Goal: Use online tool/utility: Utilize a website feature to perform a specific function

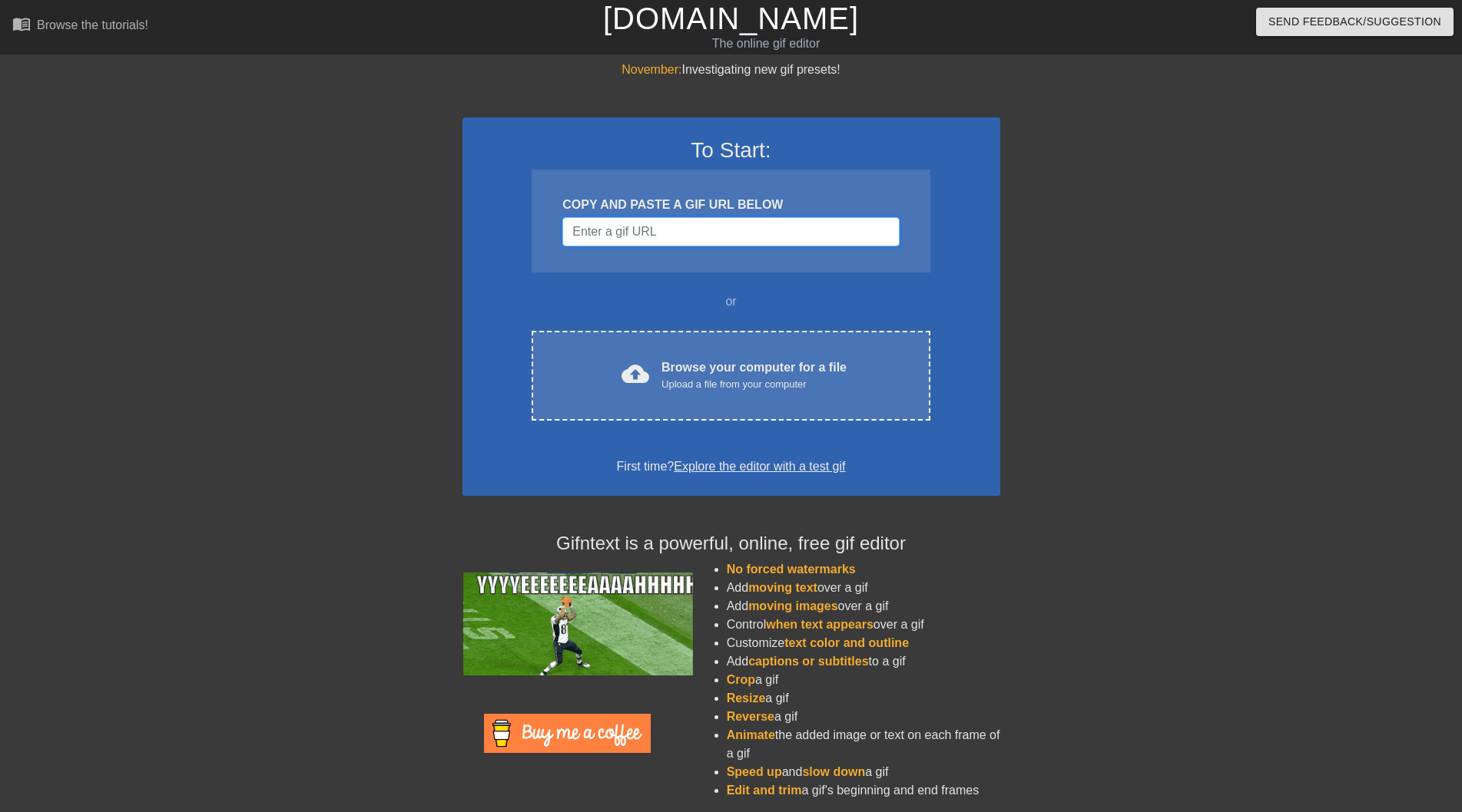
click at [762, 231] on input "Username" at bounding box center [731, 232] width 337 height 29
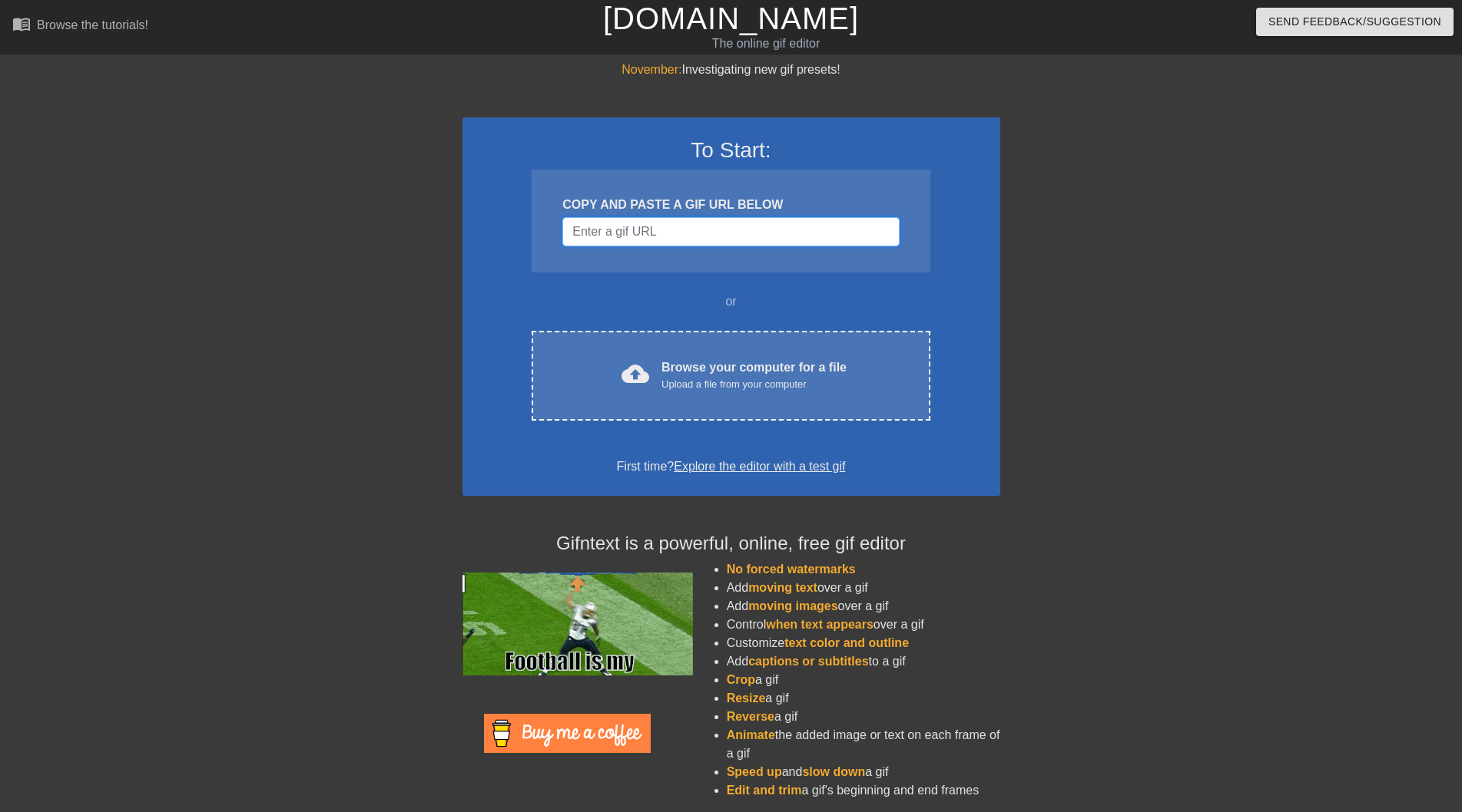
click at [788, 232] on input "Username" at bounding box center [731, 232] width 337 height 29
paste input "[URL][DOMAIN_NAME]"
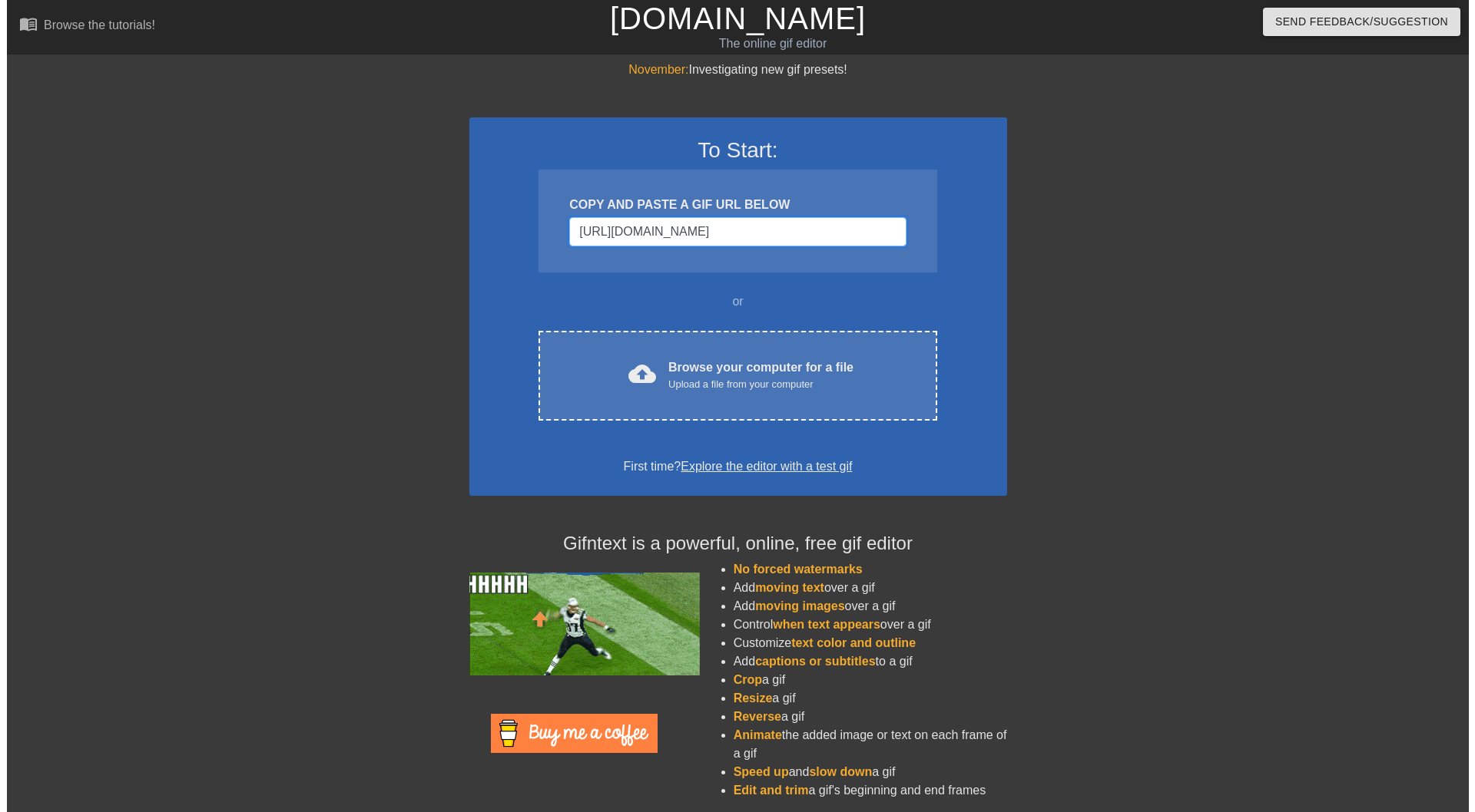
scroll to position [0, 456]
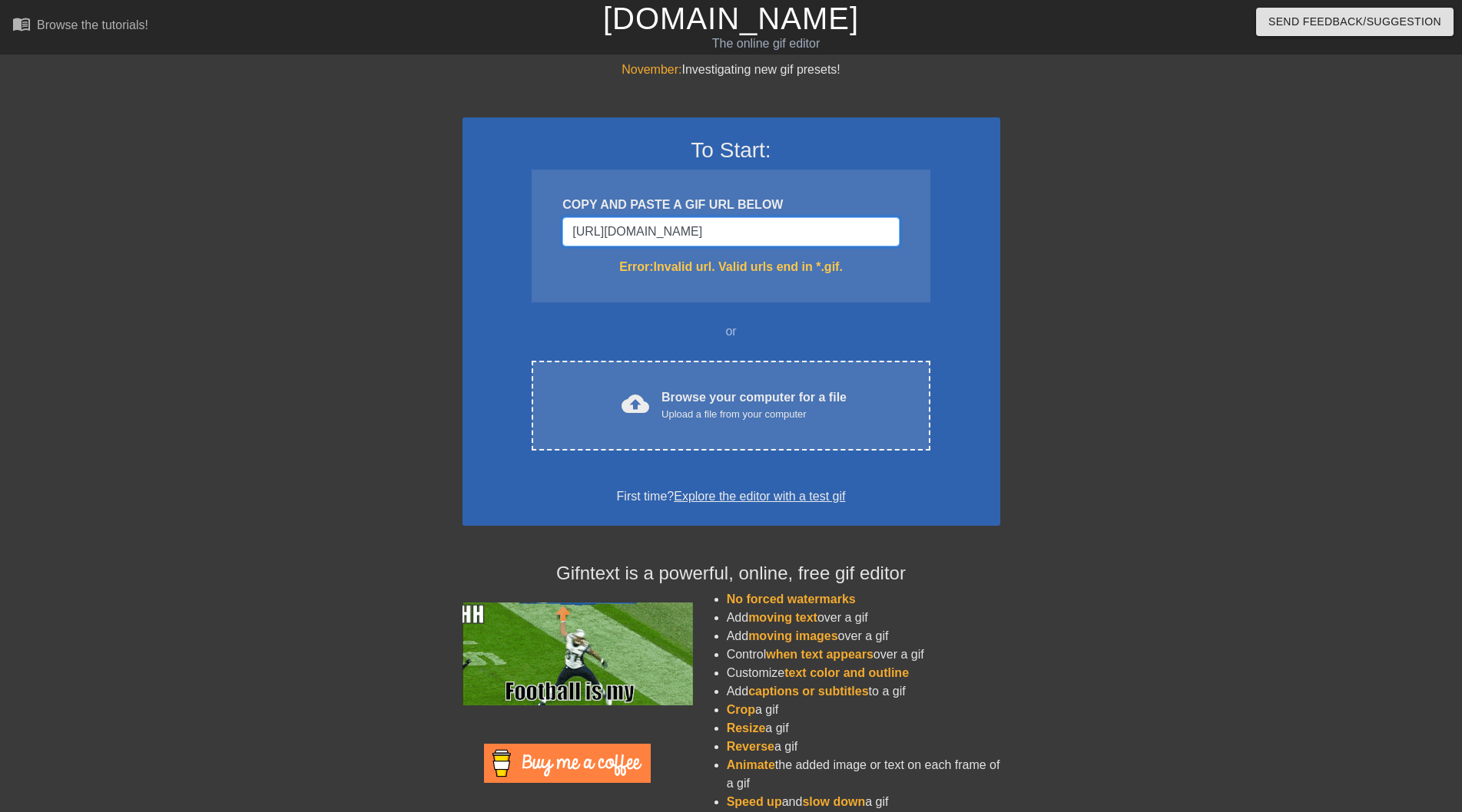
type input "[URL][DOMAIN_NAME]"
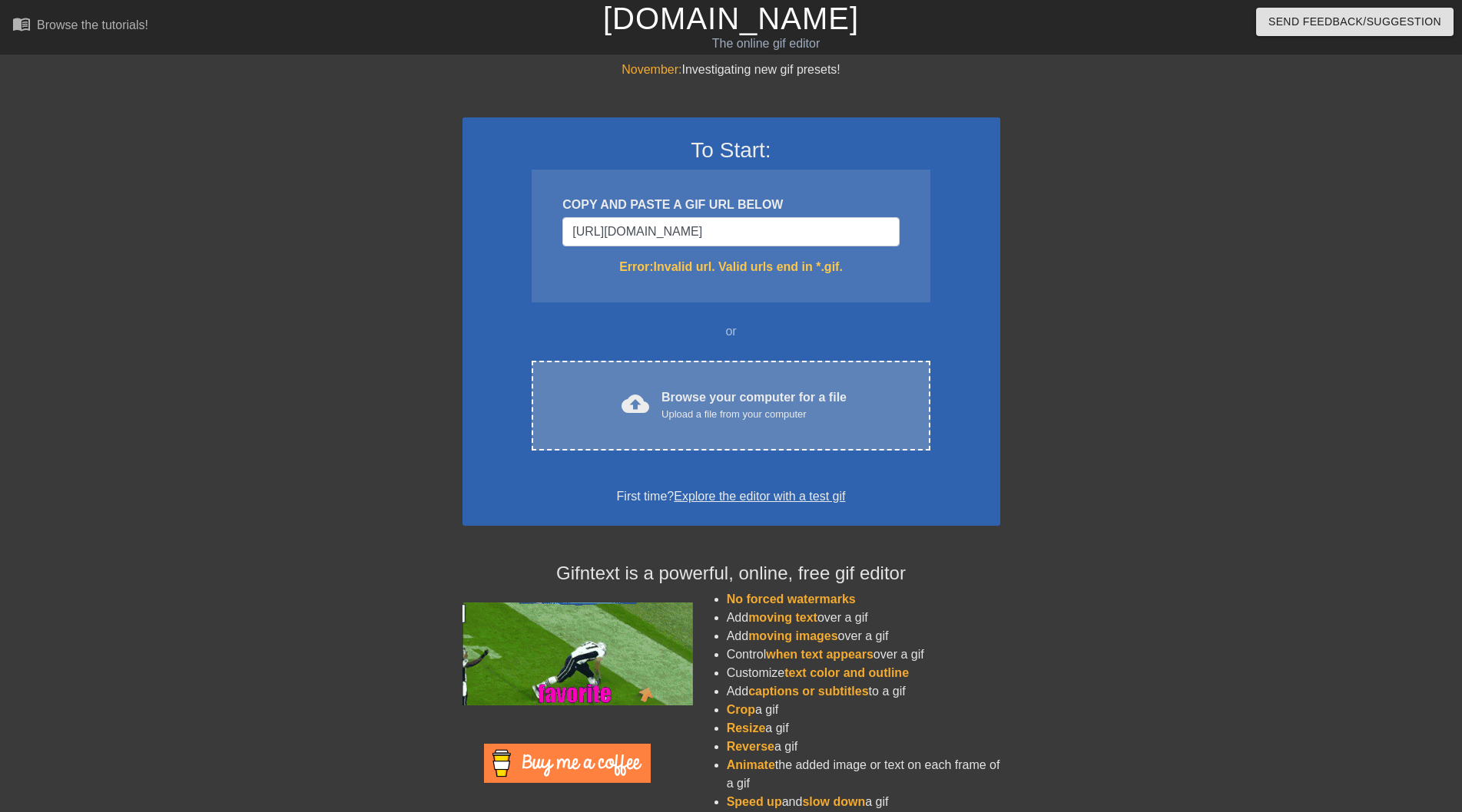
click at [798, 393] on div "Browse your computer for a file Upload a file from your computer" at bounding box center [754, 405] width 185 height 34
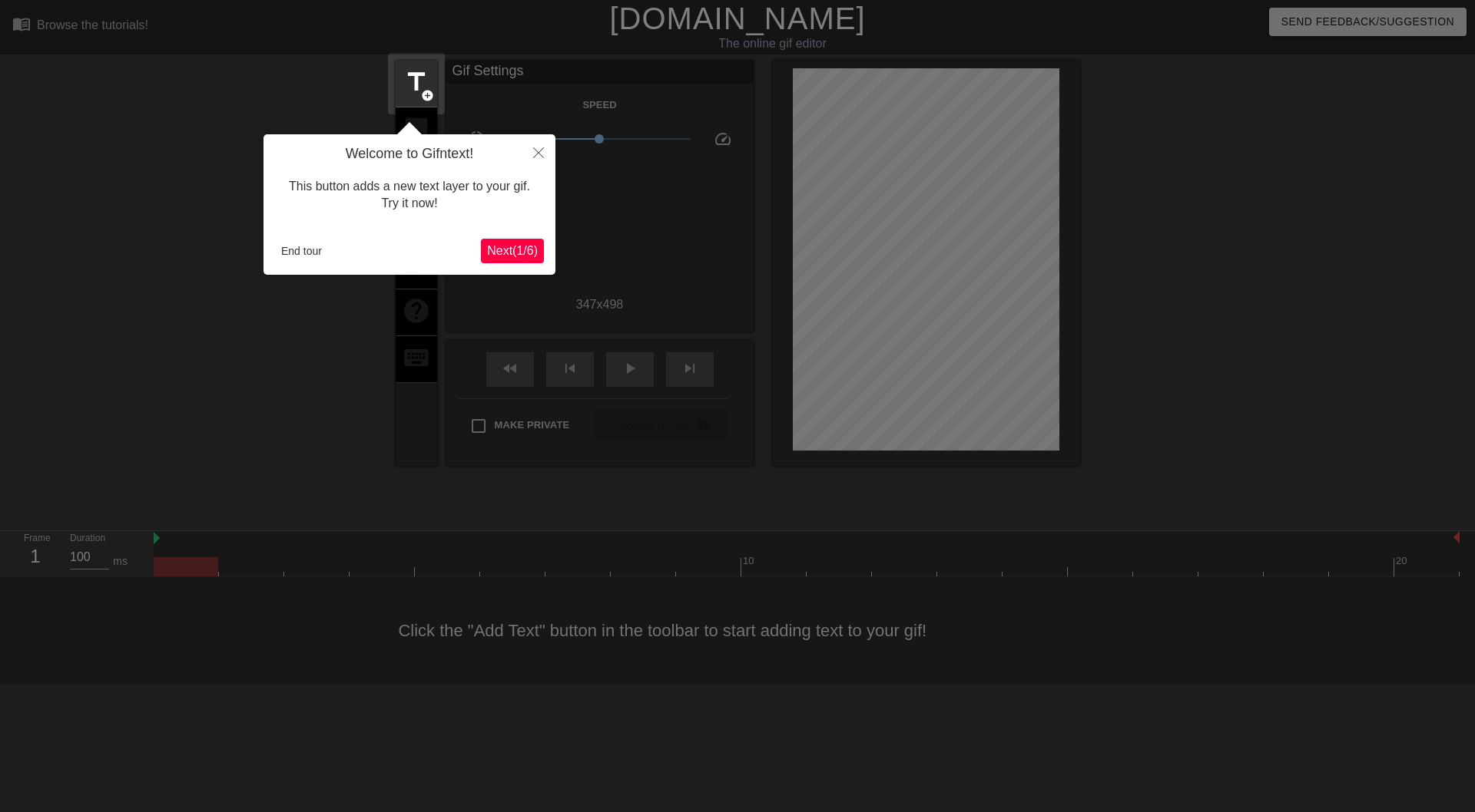
click at [498, 256] on span "Next ( 1 / 6 )" at bounding box center [512, 251] width 50 height 13
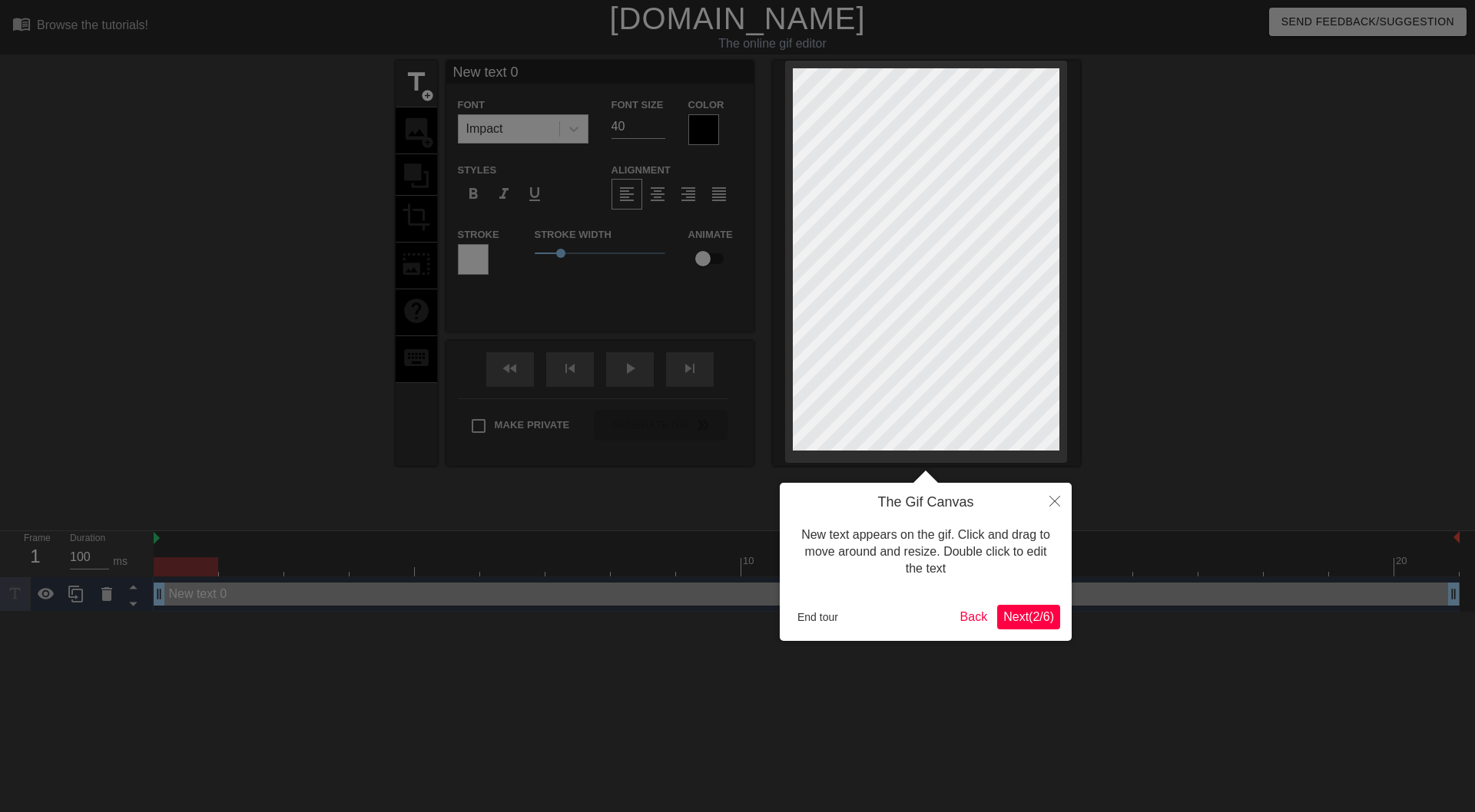
click at [1018, 615] on span "Next ( 2 / 6 )" at bounding box center [1028, 617] width 50 height 13
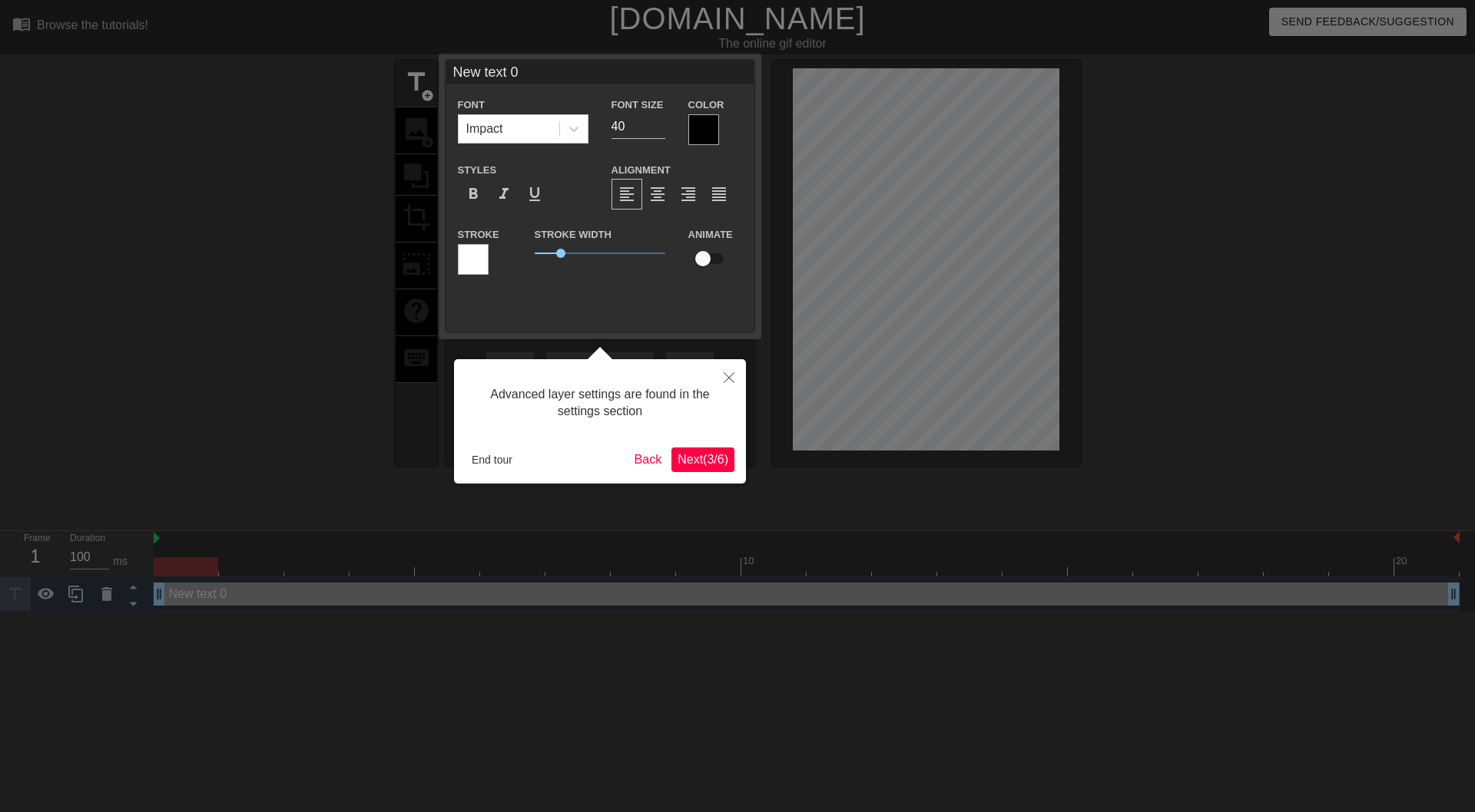
click at [692, 459] on span "Next ( 3 / 6 )" at bounding box center [702, 460] width 50 height 13
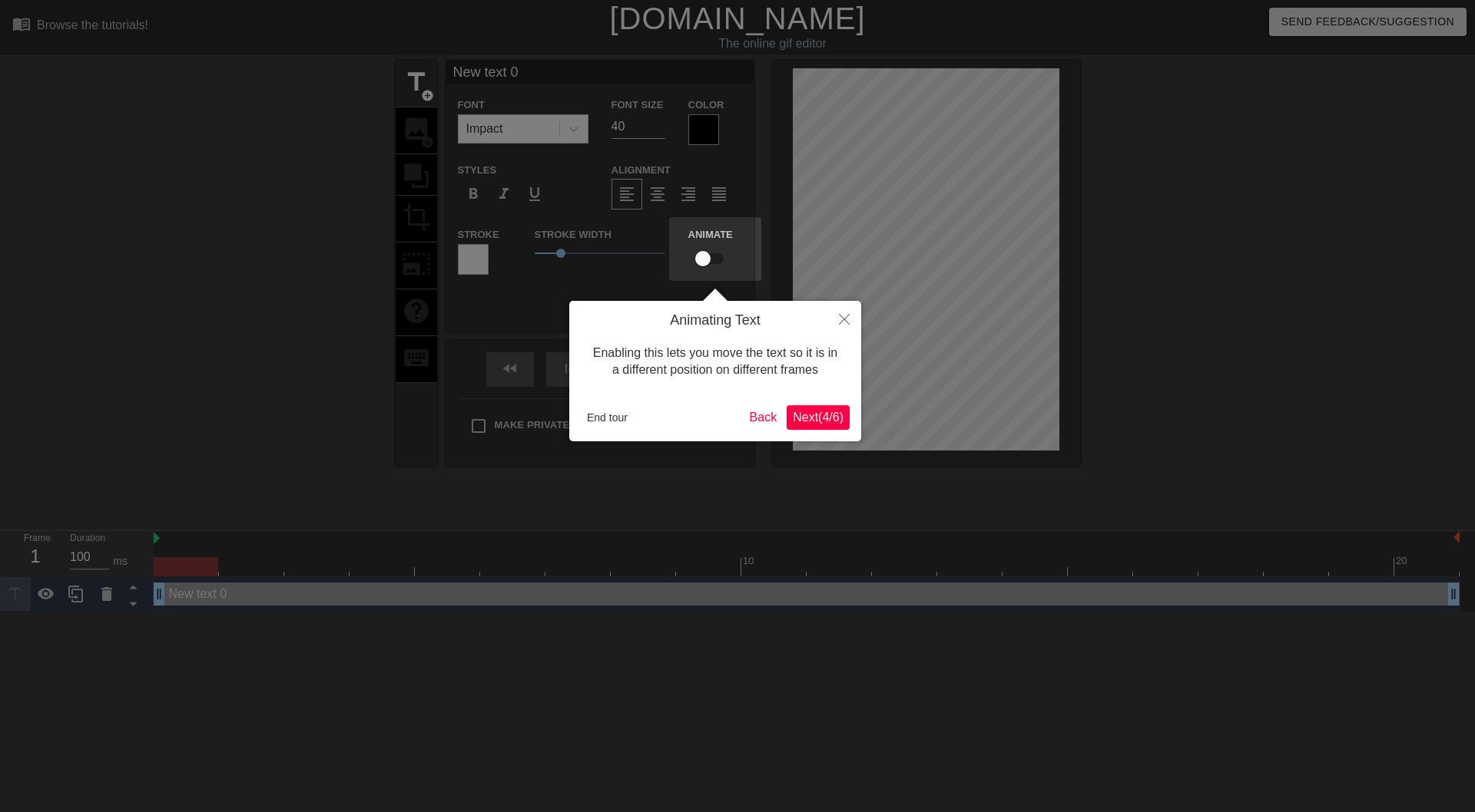
click at [804, 408] on button "Next ( 4 / 6 )" at bounding box center [818, 418] width 63 height 25
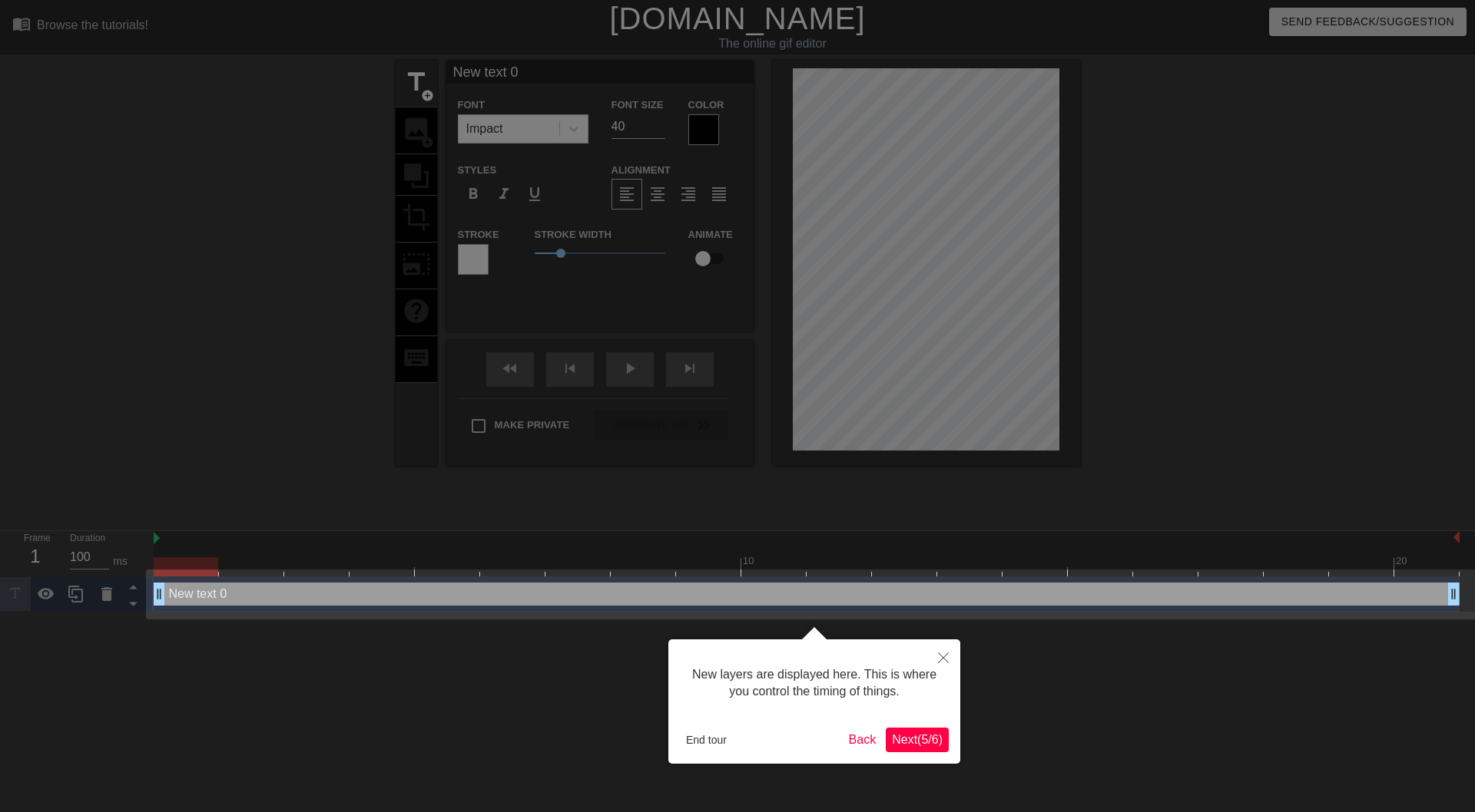
click at [912, 737] on span "Next ( 5 / 6 )" at bounding box center [917, 740] width 50 height 13
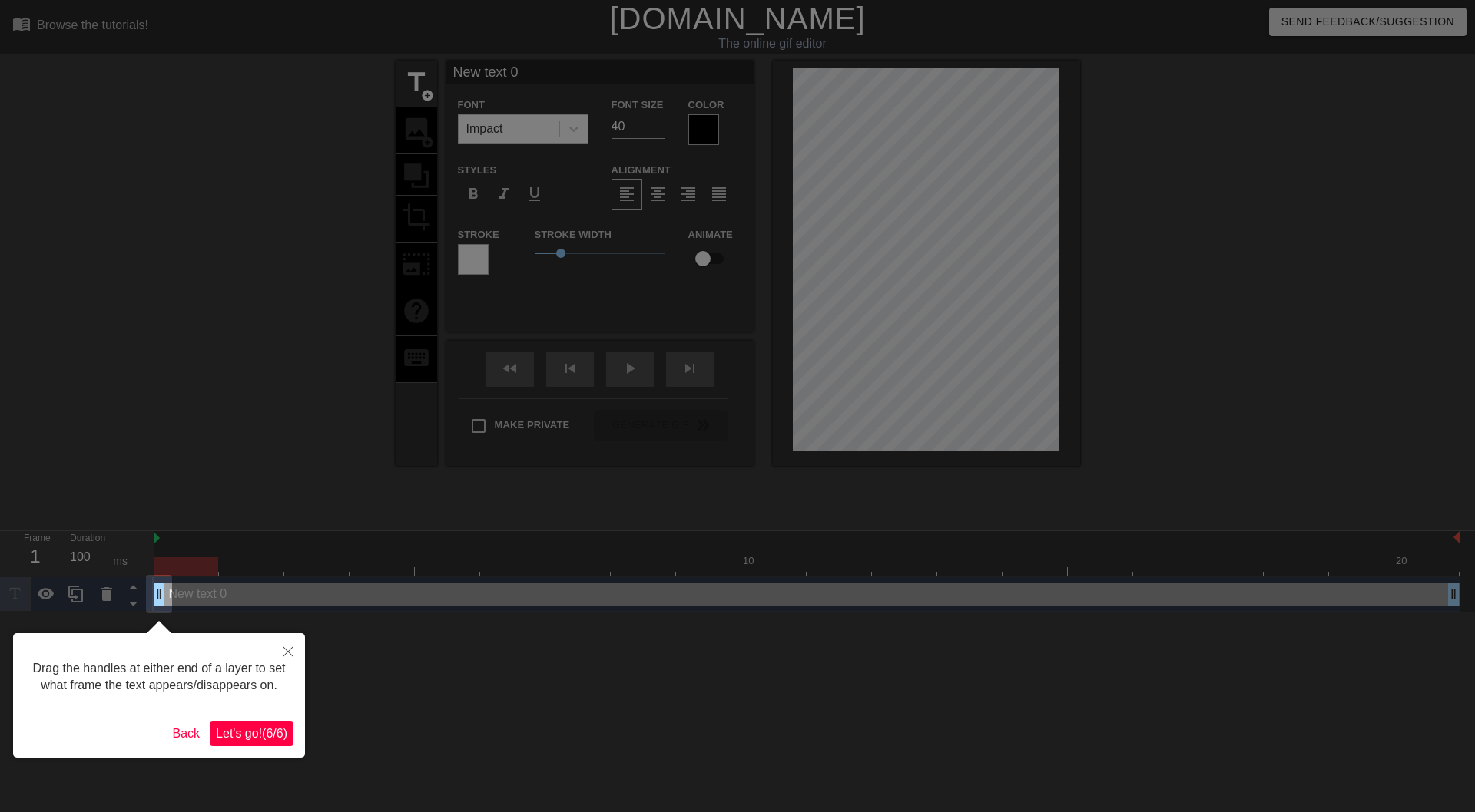
click at [237, 729] on span "Let's go! ( 6 / 6 )" at bounding box center [251, 733] width 71 height 13
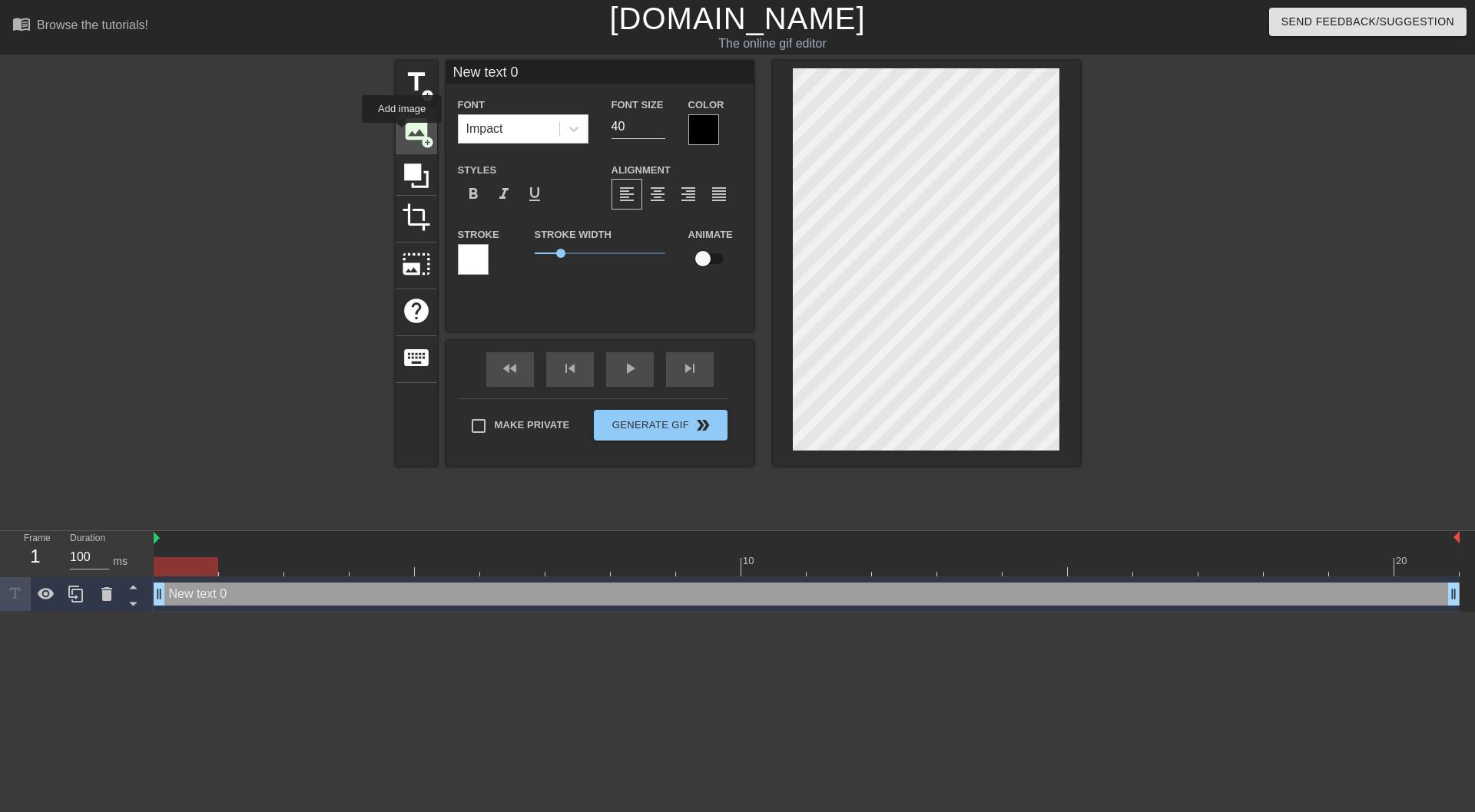
click at [402, 134] on span "image" at bounding box center [416, 128] width 29 height 29
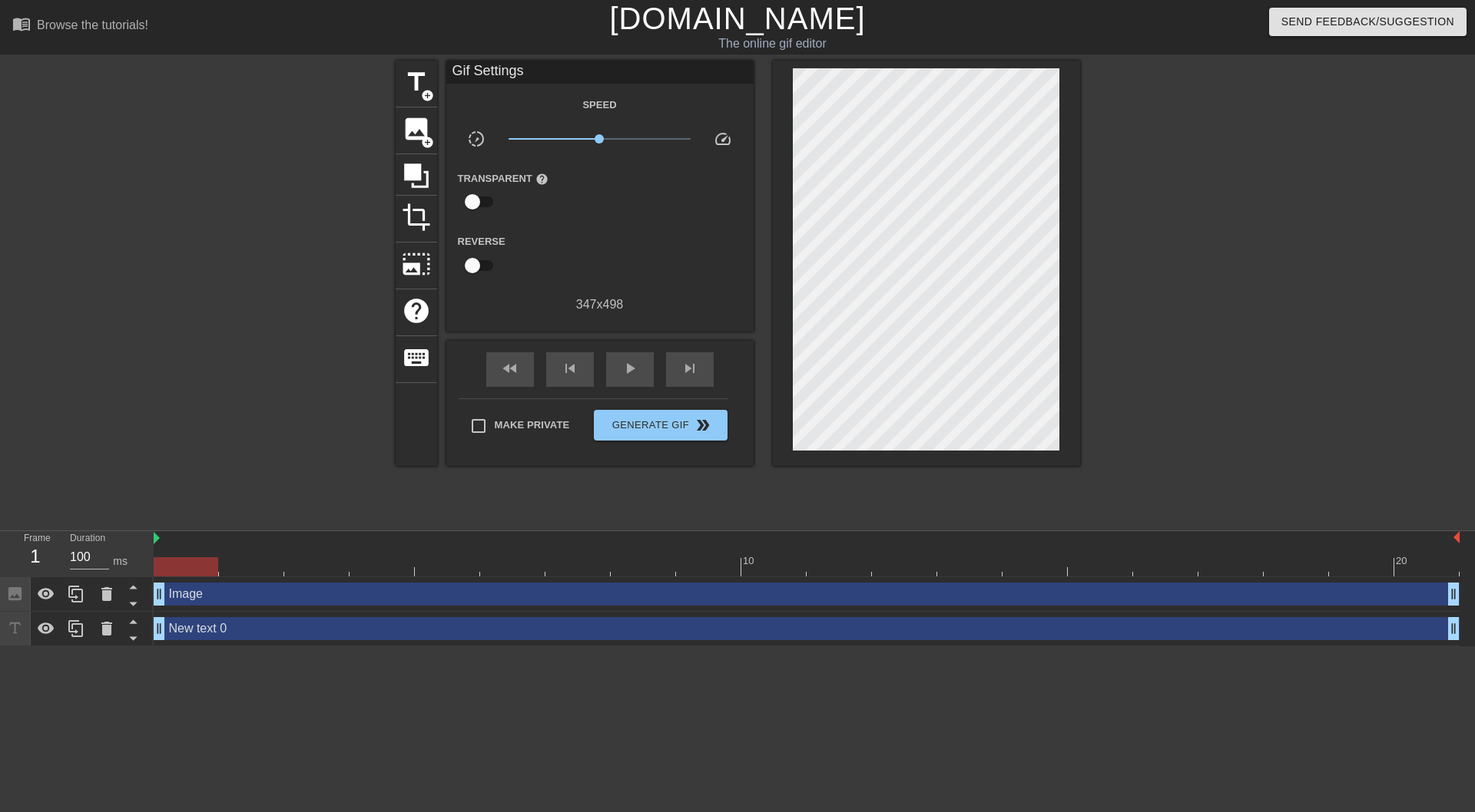
click at [1257, 372] on div at bounding box center [1214, 290] width 231 height 461
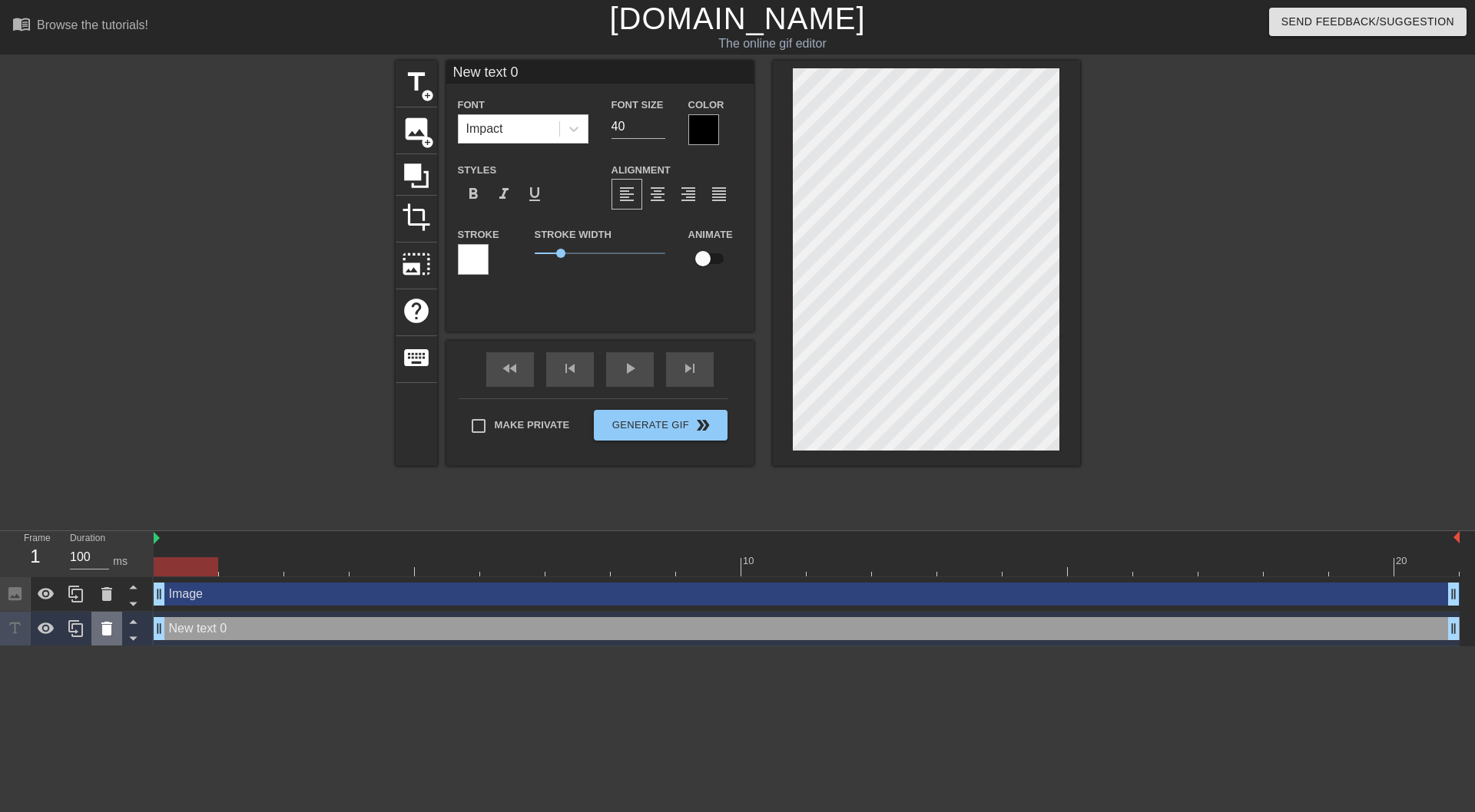
click at [103, 629] on icon at bounding box center [107, 628] width 11 height 14
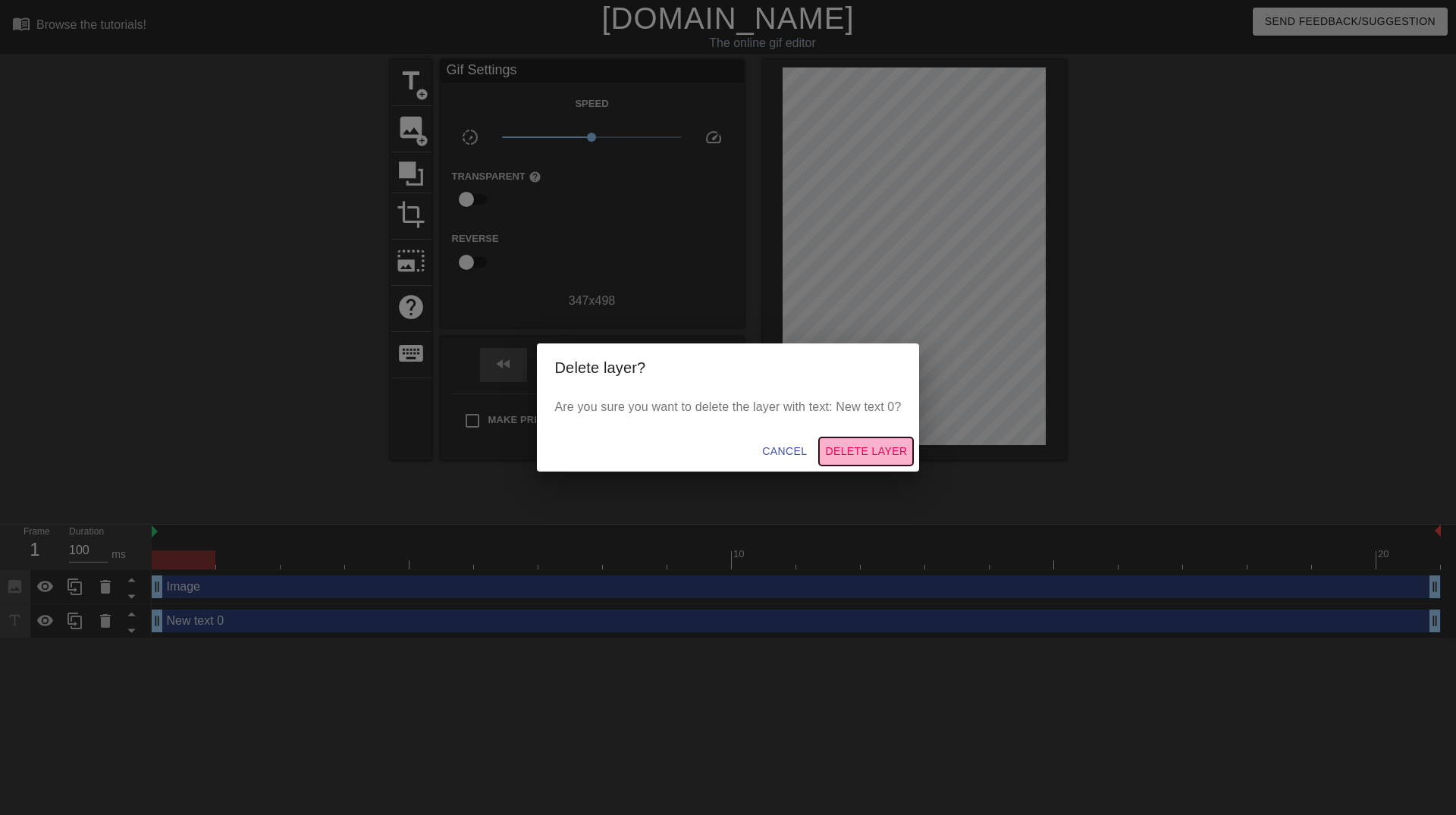
click at [875, 444] on span "Delete Layer" at bounding box center [866, 451] width 82 height 19
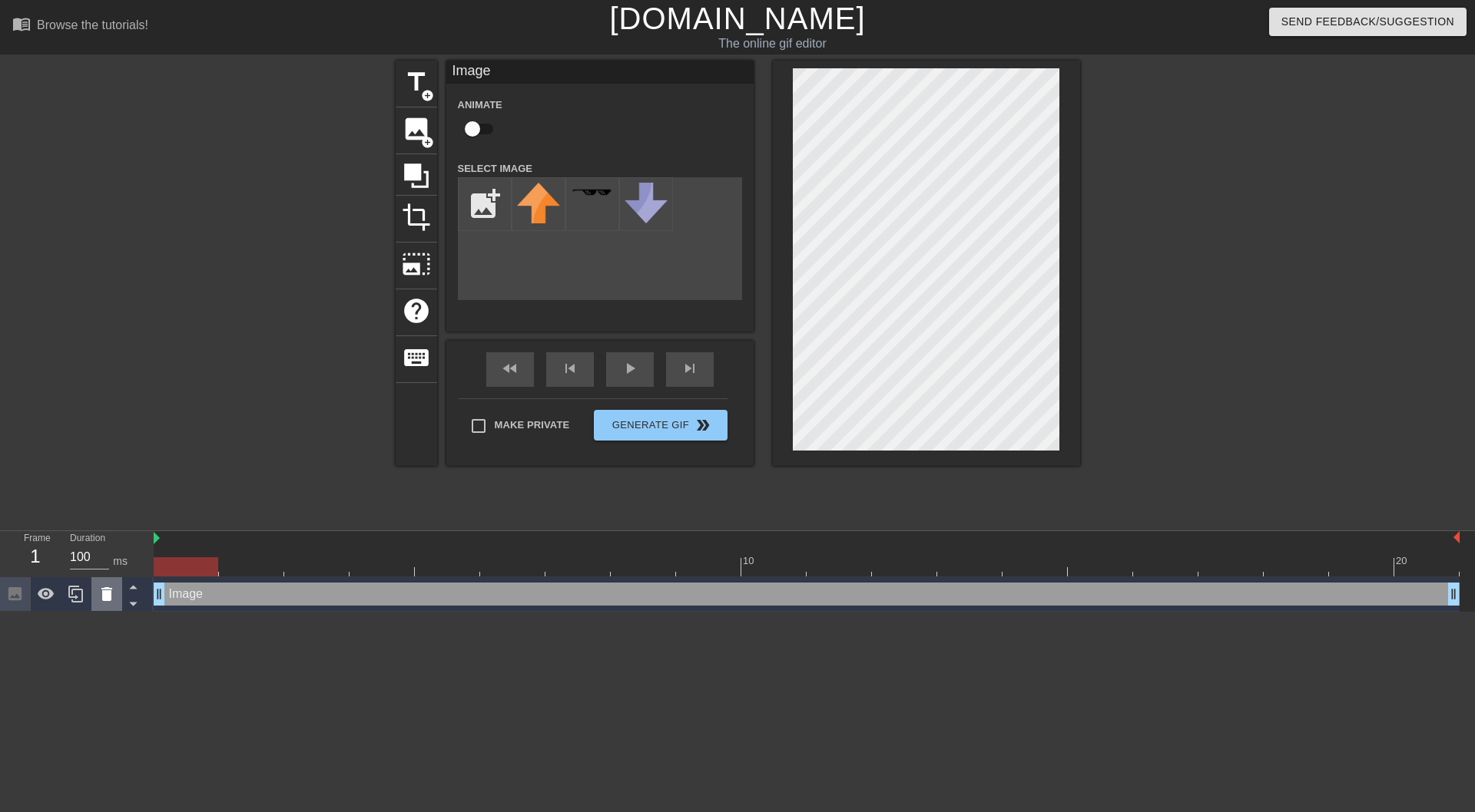
click at [97, 601] on div at bounding box center [106, 594] width 31 height 34
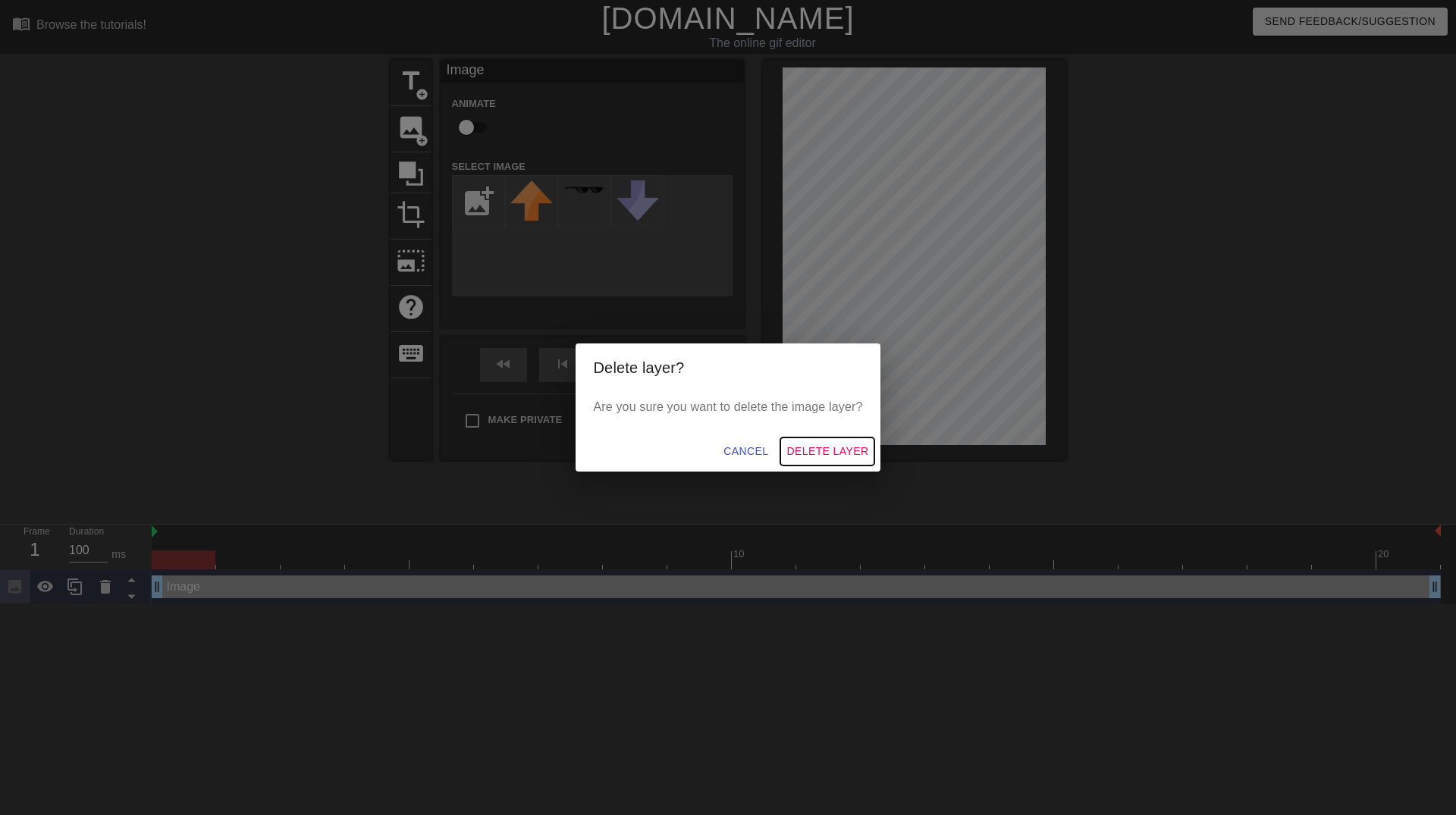
click at [811, 451] on span "Delete Layer" at bounding box center [827, 451] width 82 height 19
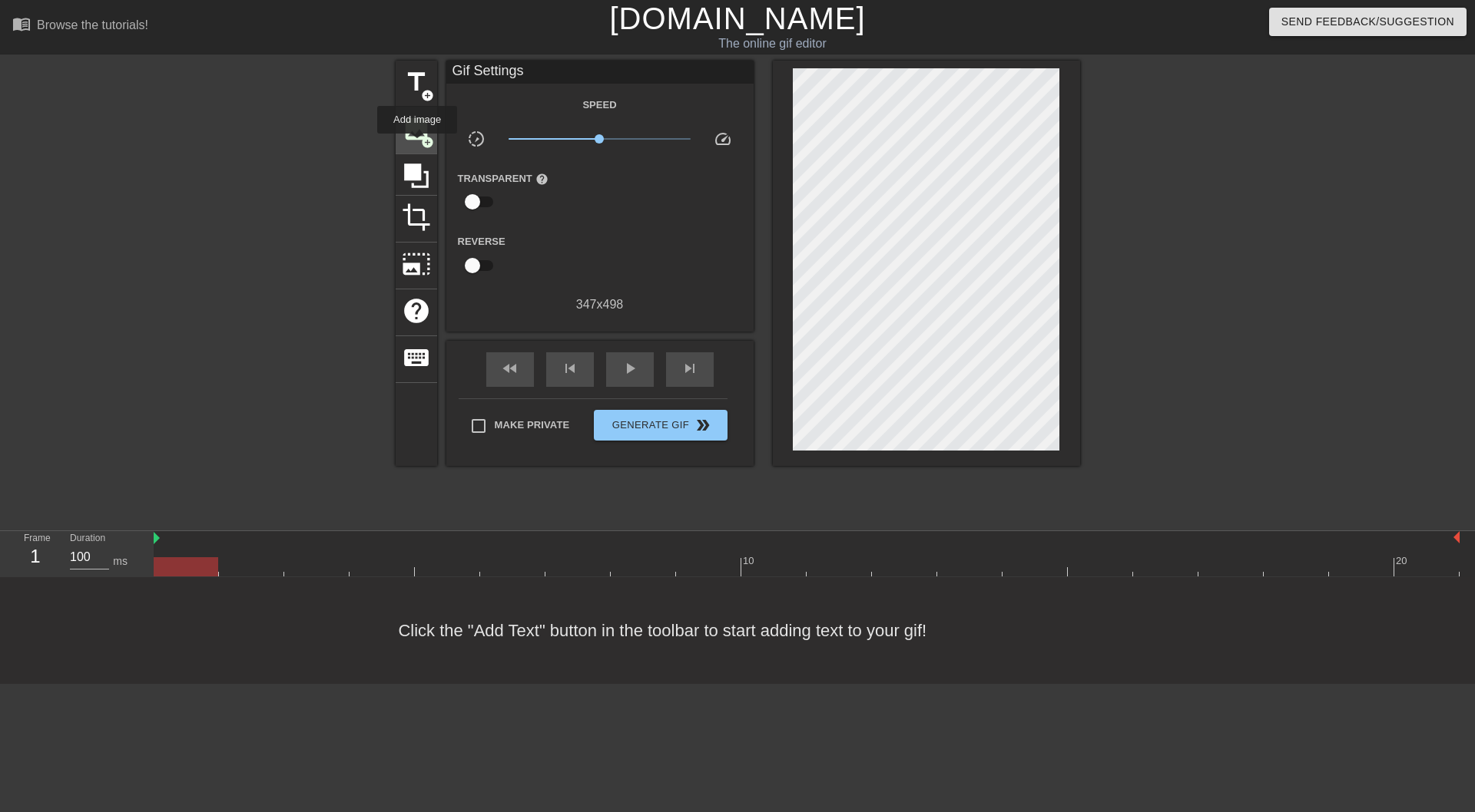
click at [417, 145] on div "image add_circle" at bounding box center [416, 131] width 41 height 47
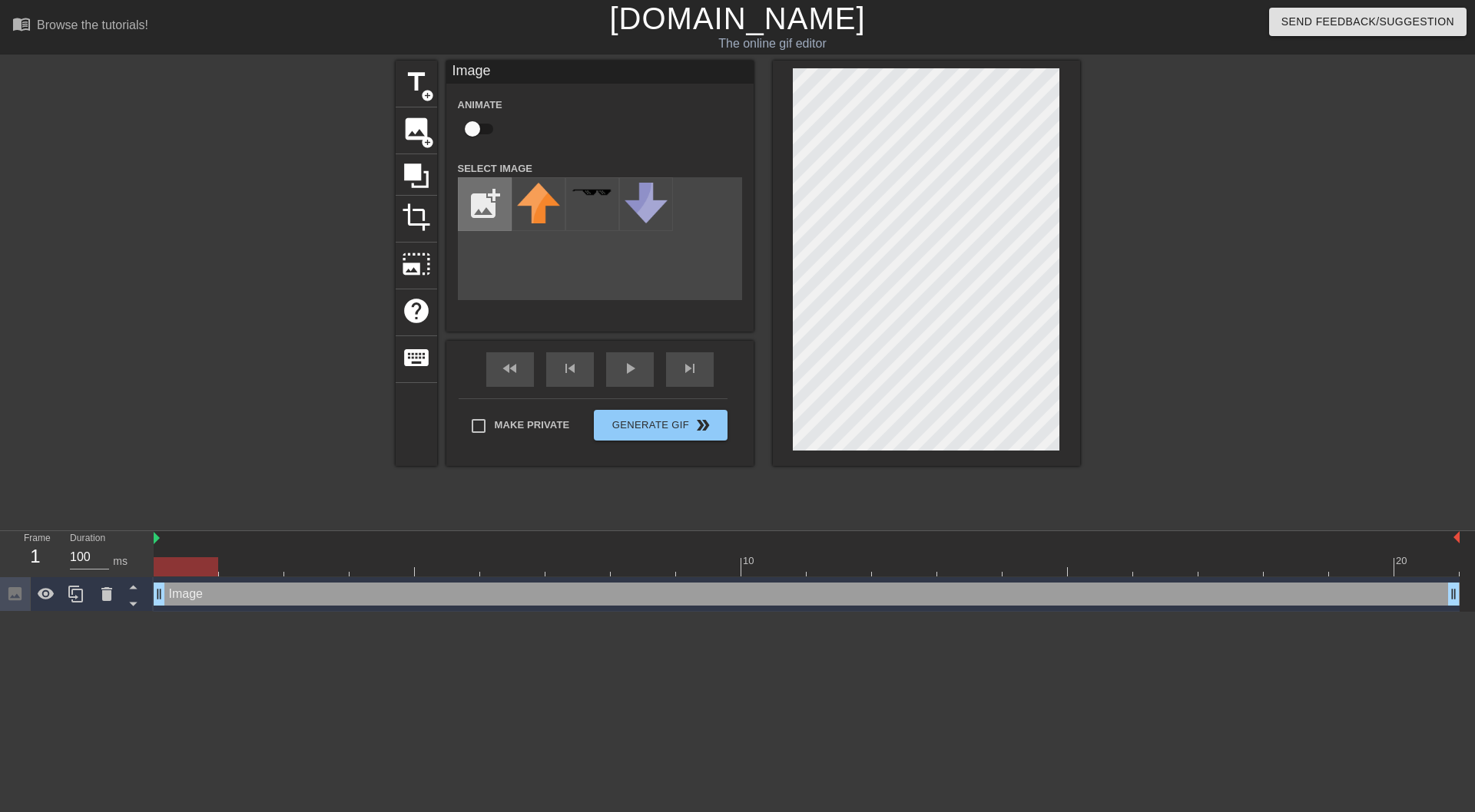
click at [490, 208] on input "file" at bounding box center [484, 203] width 52 height 52
type input "C:\fakepath\Wasps in here.png"
click at [536, 205] on img at bounding box center [539, 195] width 43 height 25
click at [107, 607] on div at bounding box center [106, 594] width 31 height 34
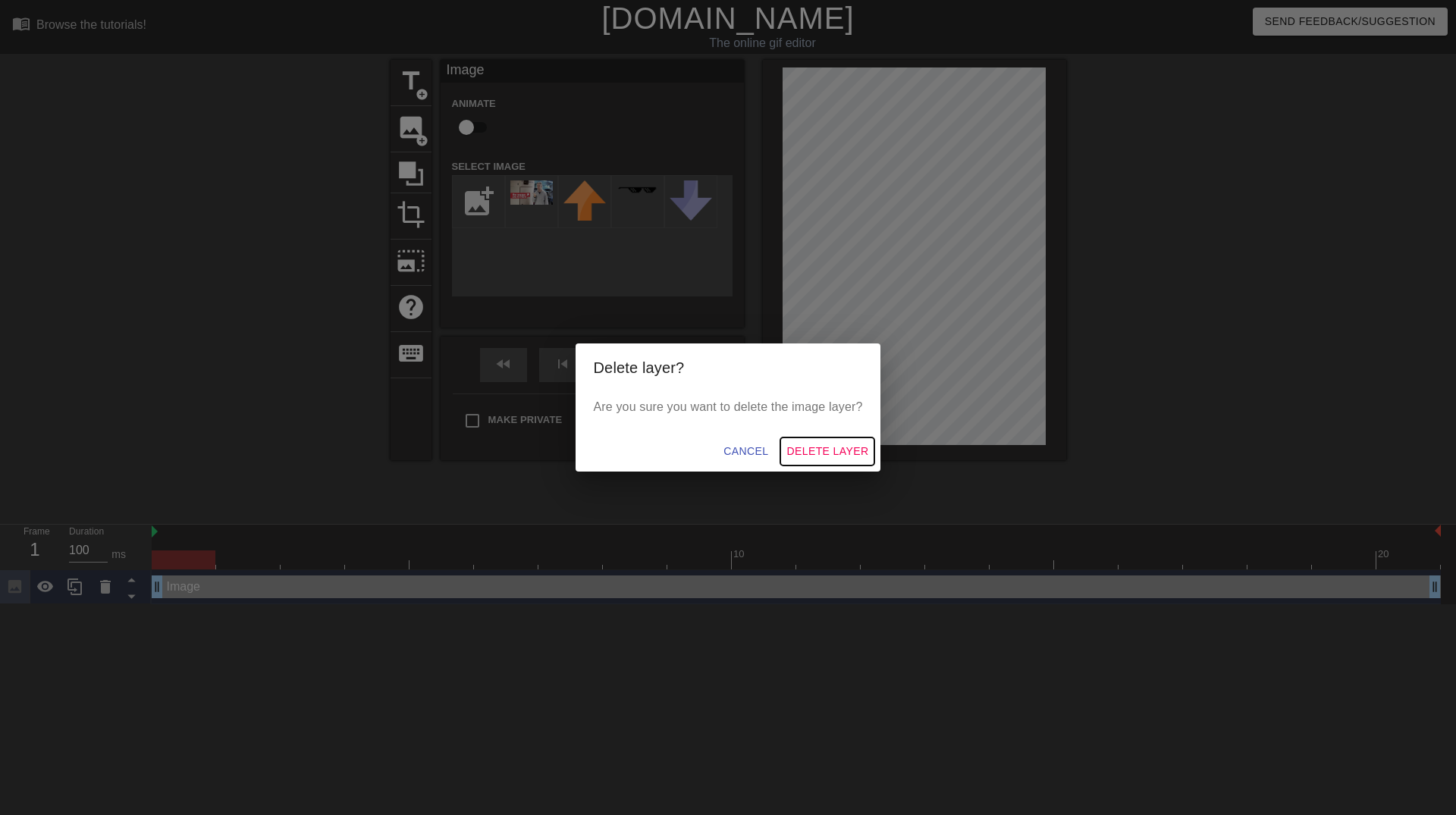
click at [823, 448] on span "Delete Layer" at bounding box center [827, 451] width 82 height 19
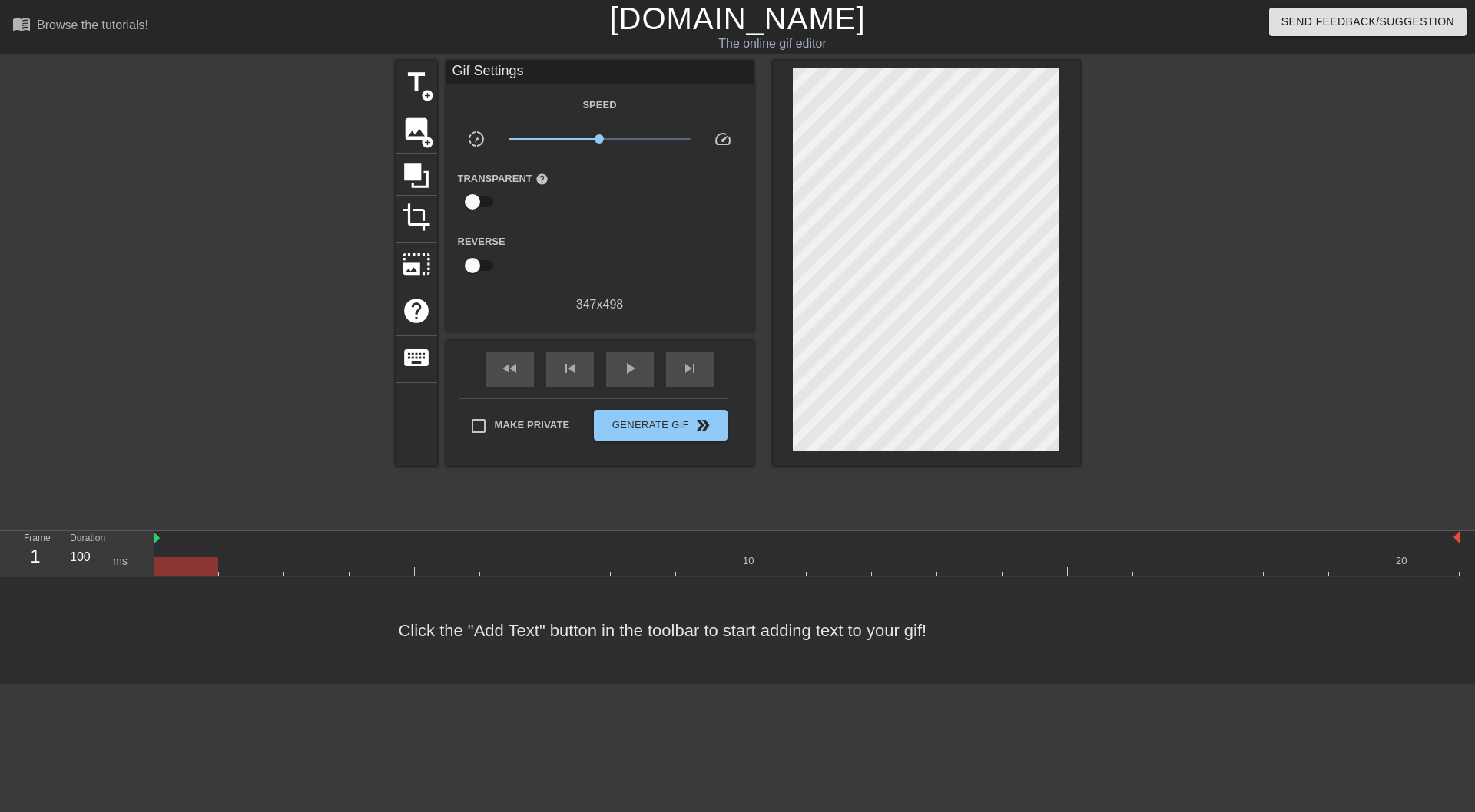
click at [396, 403] on div "title add_circle image add_circle crop photo_size_select_large help keyboard" at bounding box center [416, 263] width 41 height 405
click at [427, 137] on span "add_circle" at bounding box center [428, 142] width 13 height 13
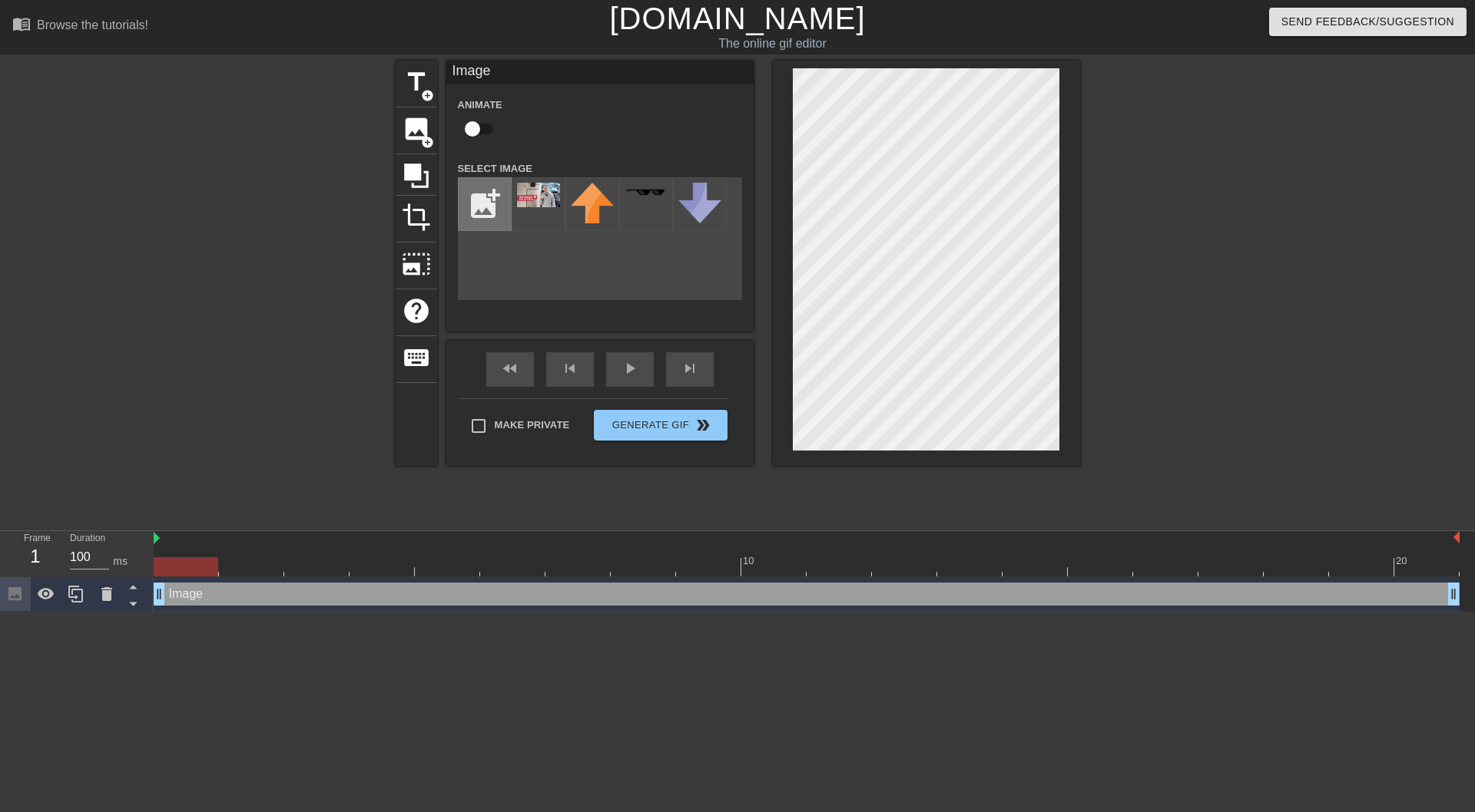
click at [493, 209] on input "file" at bounding box center [484, 203] width 52 height 52
type input "C:\fakepath\Wasps.png"
click at [550, 200] on img at bounding box center [539, 197] width 43 height 29
click at [477, 203] on input "file" at bounding box center [484, 203] width 52 height 52
click at [413, 496] on div "title add_circle image add_circle crop photo_size_select_large help keyboard Im…" at bounding box center [737, 290] width 684 height 461
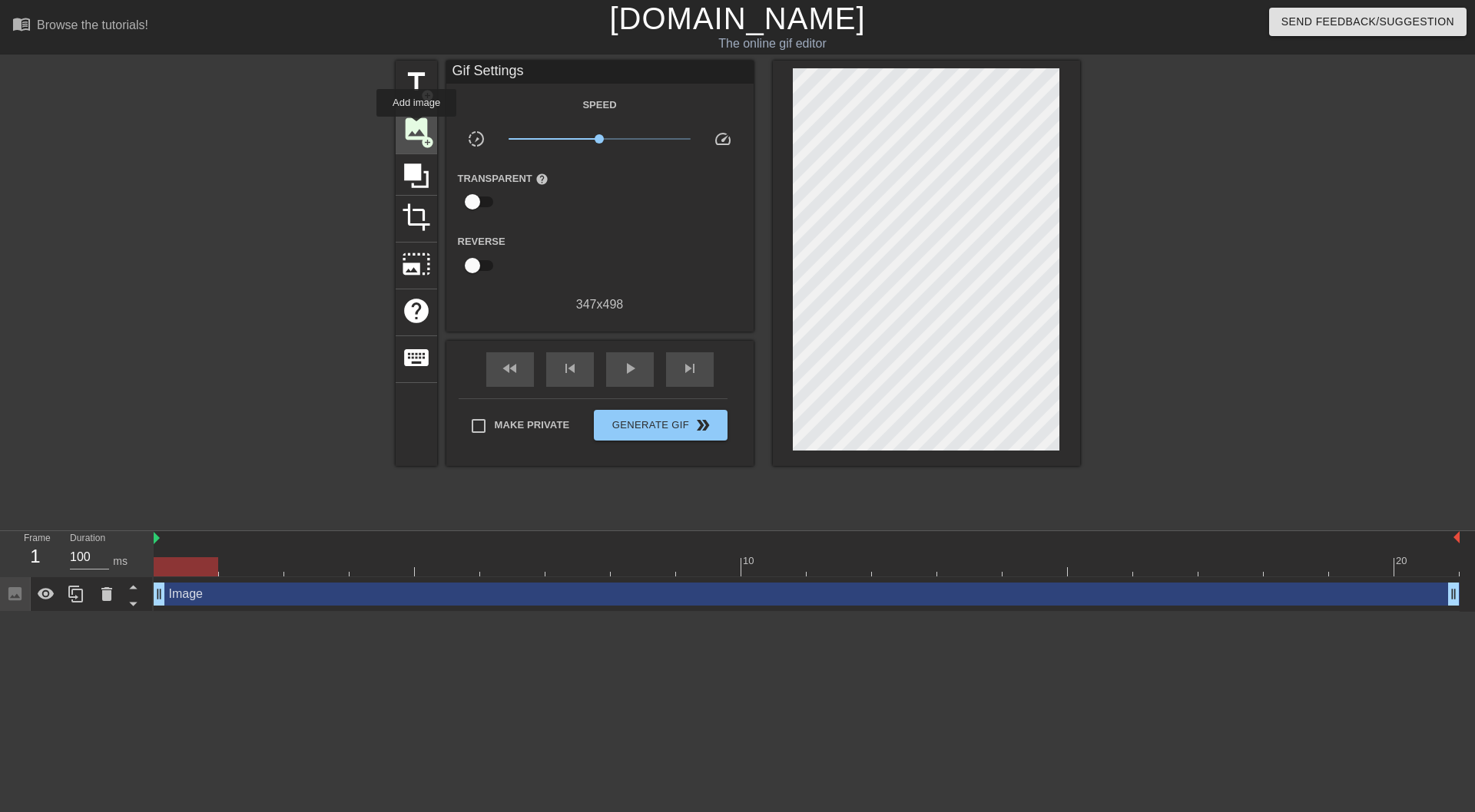
click at [416, 127] on span "image" at bounding box center [416, 128] width 29 height 29
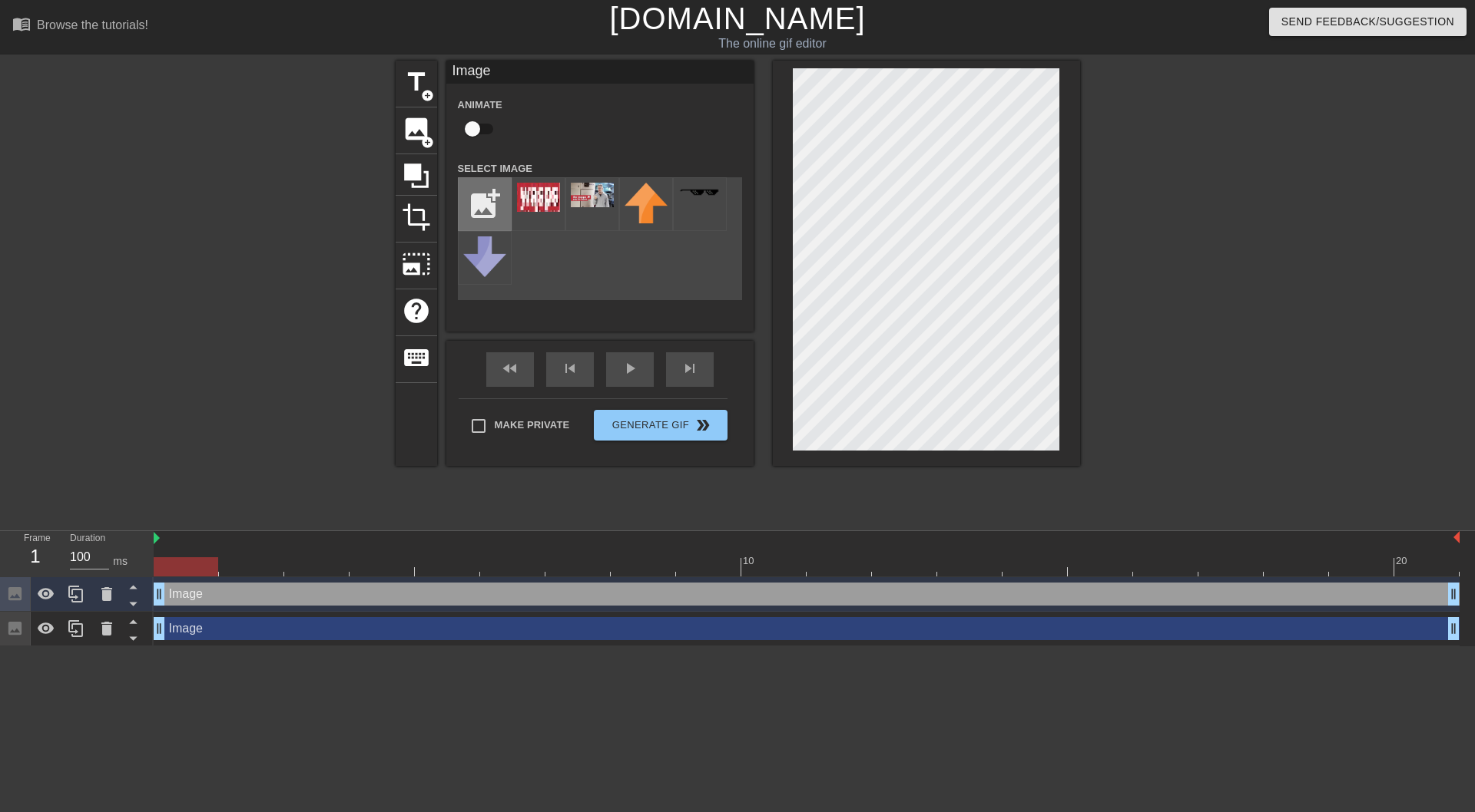
click at [472, 199] on input "file" at bounding box center [484, 203] width 52 height 52
type input "C:\fakepath\In.png"
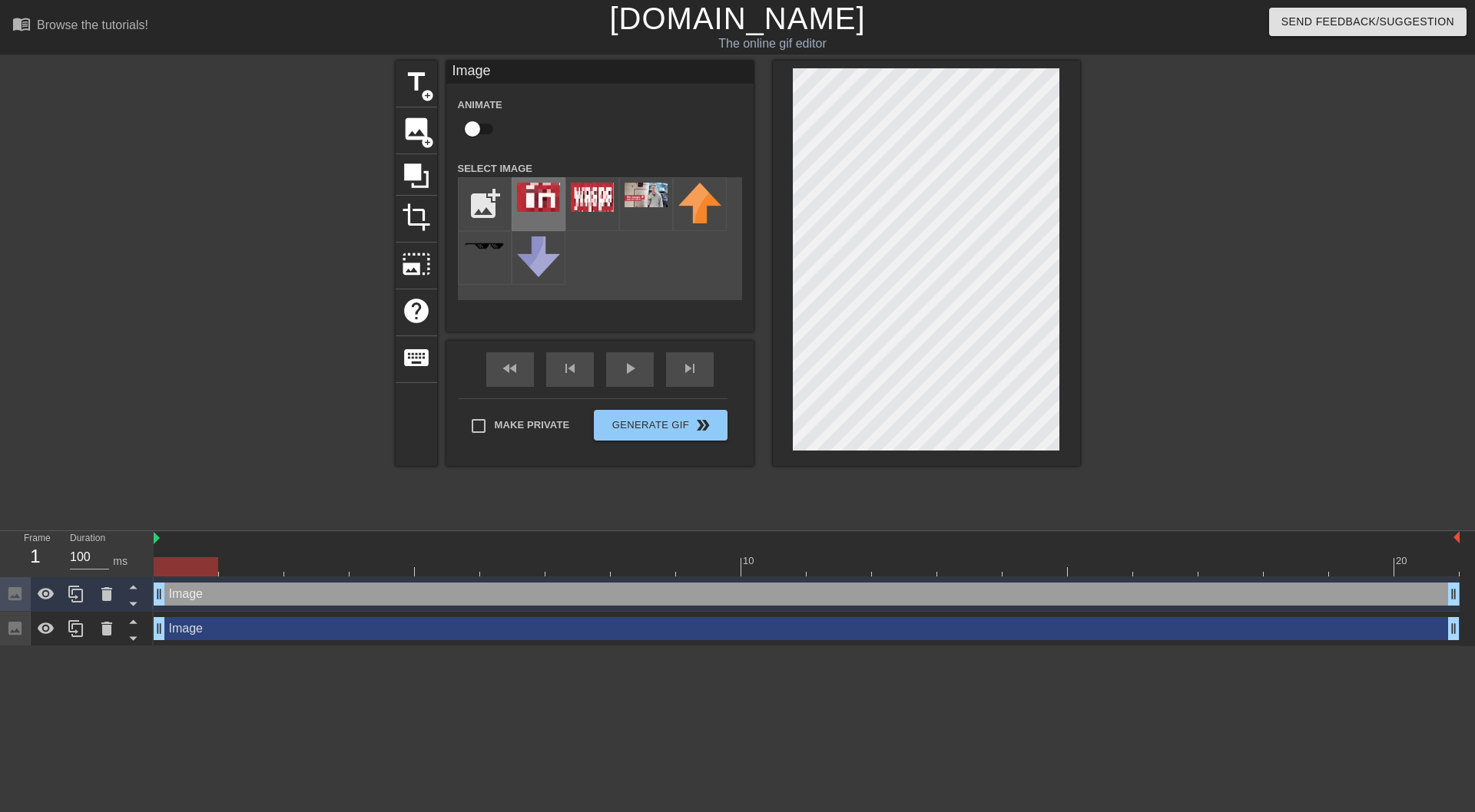
click at [534, 202] on img at bounding box center [539, 197] width 43 height 29
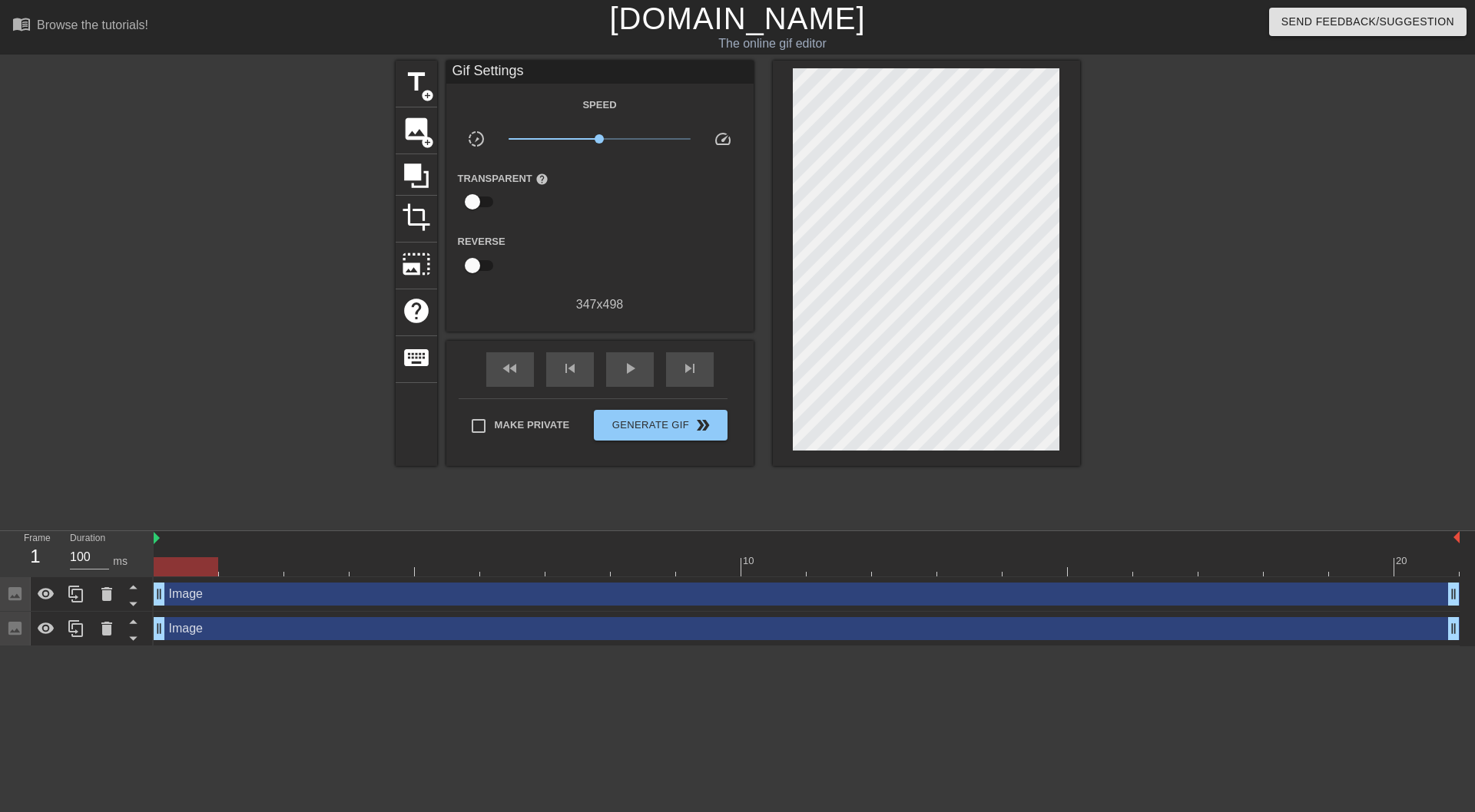
click at [379, 183] on div "title add_circle image add_circle crop photo_size_select_large help keyboard Gi…" at bounding box center [737, 290] width 1475 height 461
click at [429, 128] on span "image" at bounding box center [416, 128] width 29 height 29
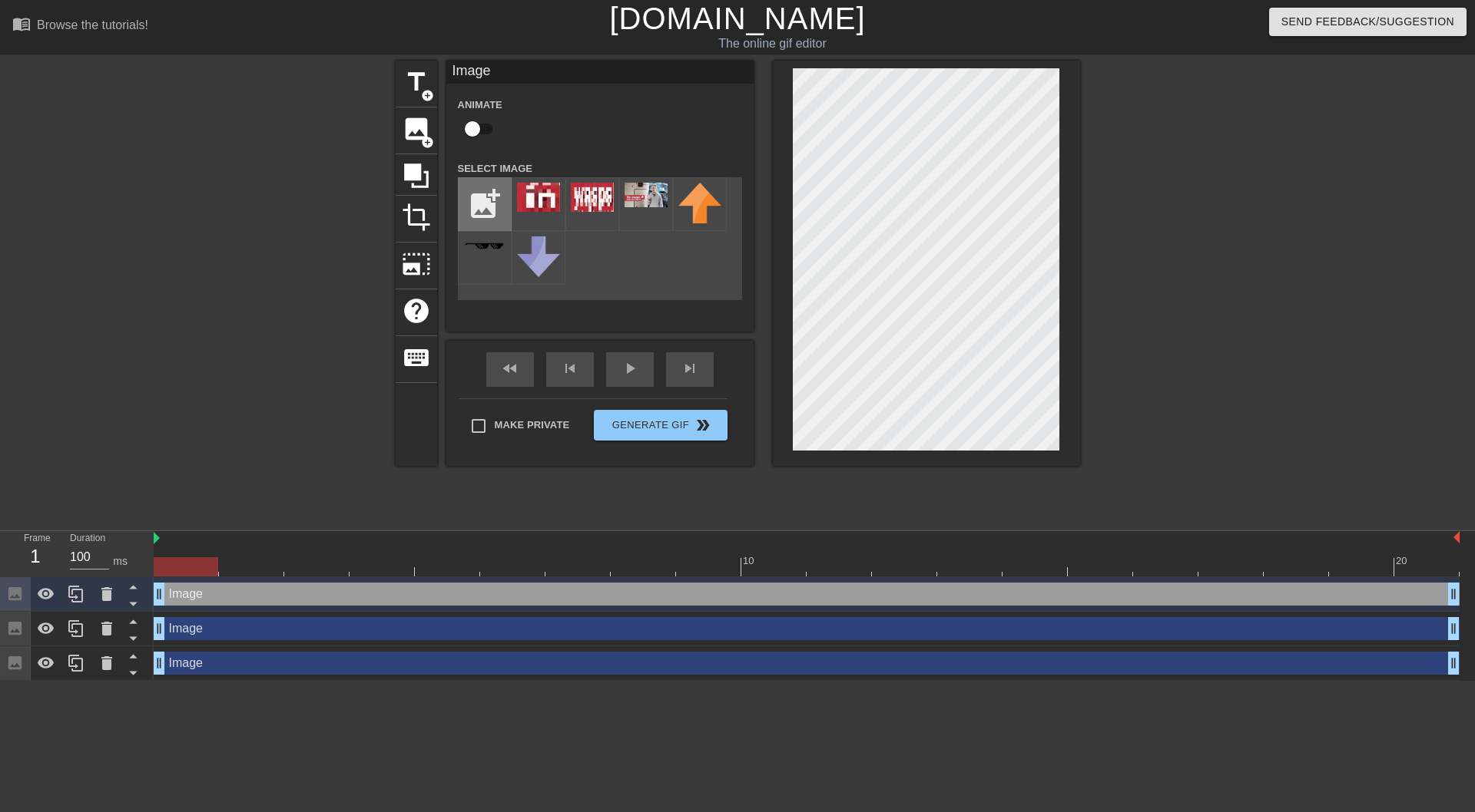
click at [479, 184] on input "file" at bounding box center [484, 203] width 52 height 52
type input "C:\fakepath\here.png"
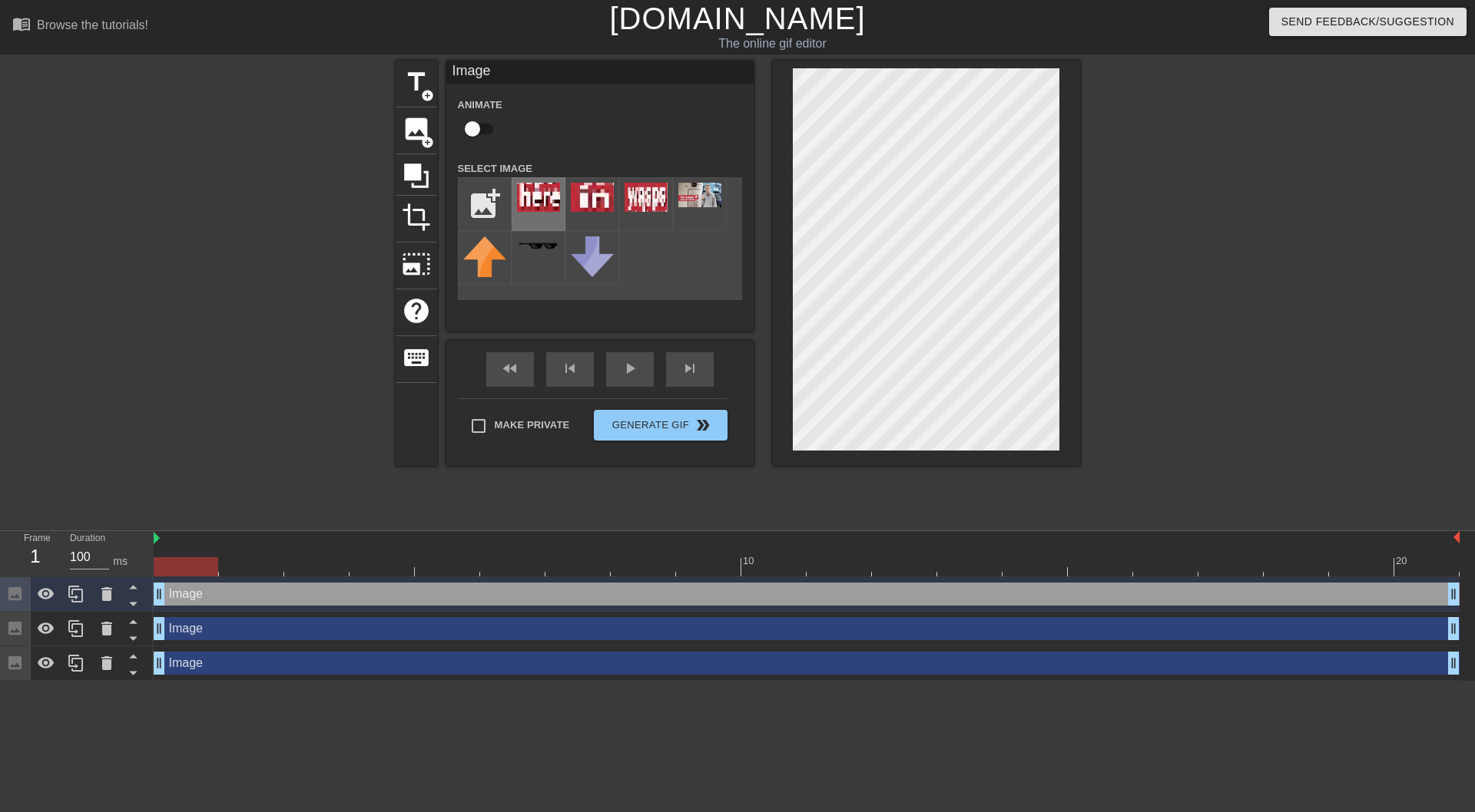
click at [540, 189] on img at bounding box center [539, 197] width 43 height 29
click at [309, 177] on div at bounding box center [261, 290] width 231 height 461
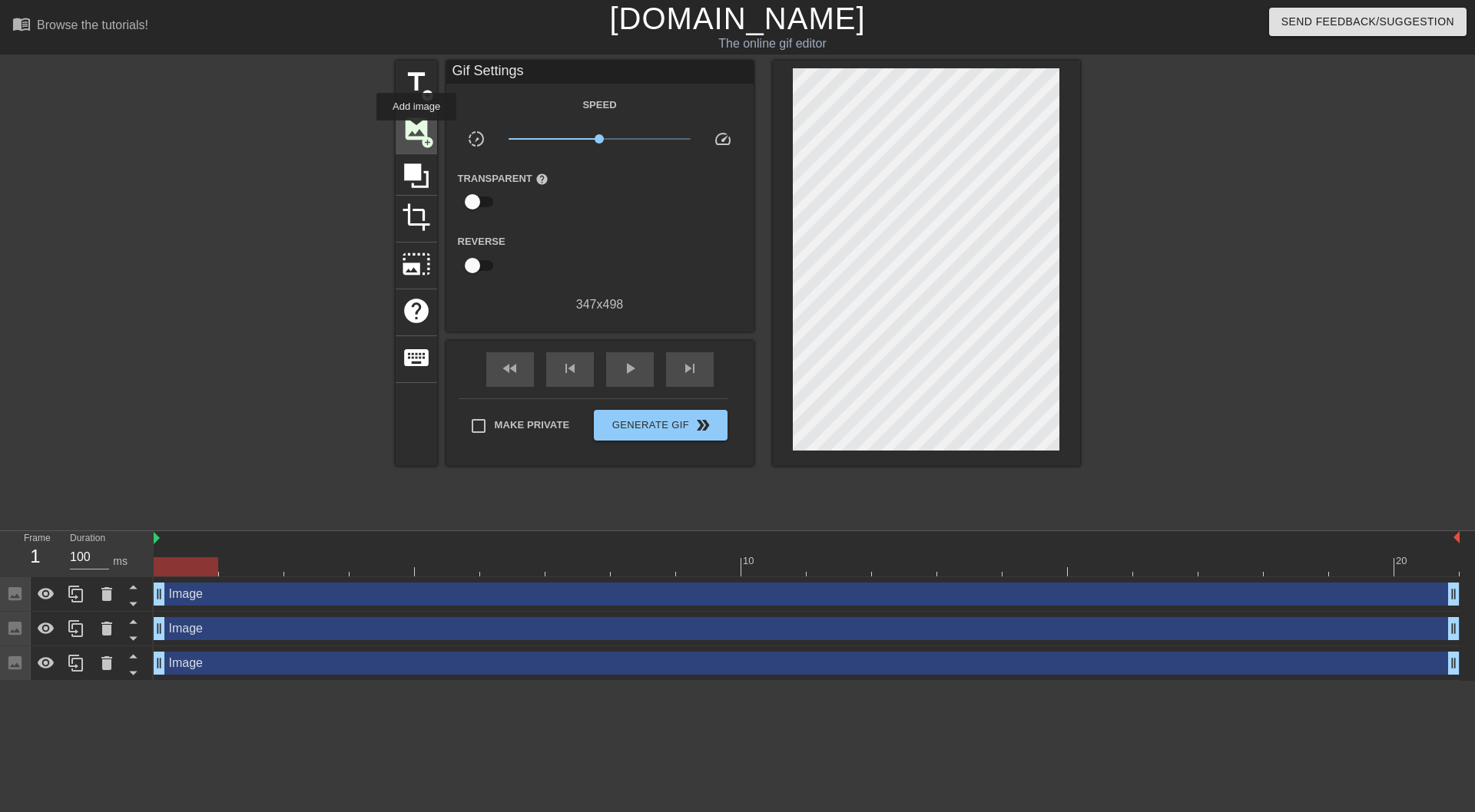
click at [415, 131] on span "image" at bounding box center [416, 128] width 29 height 29
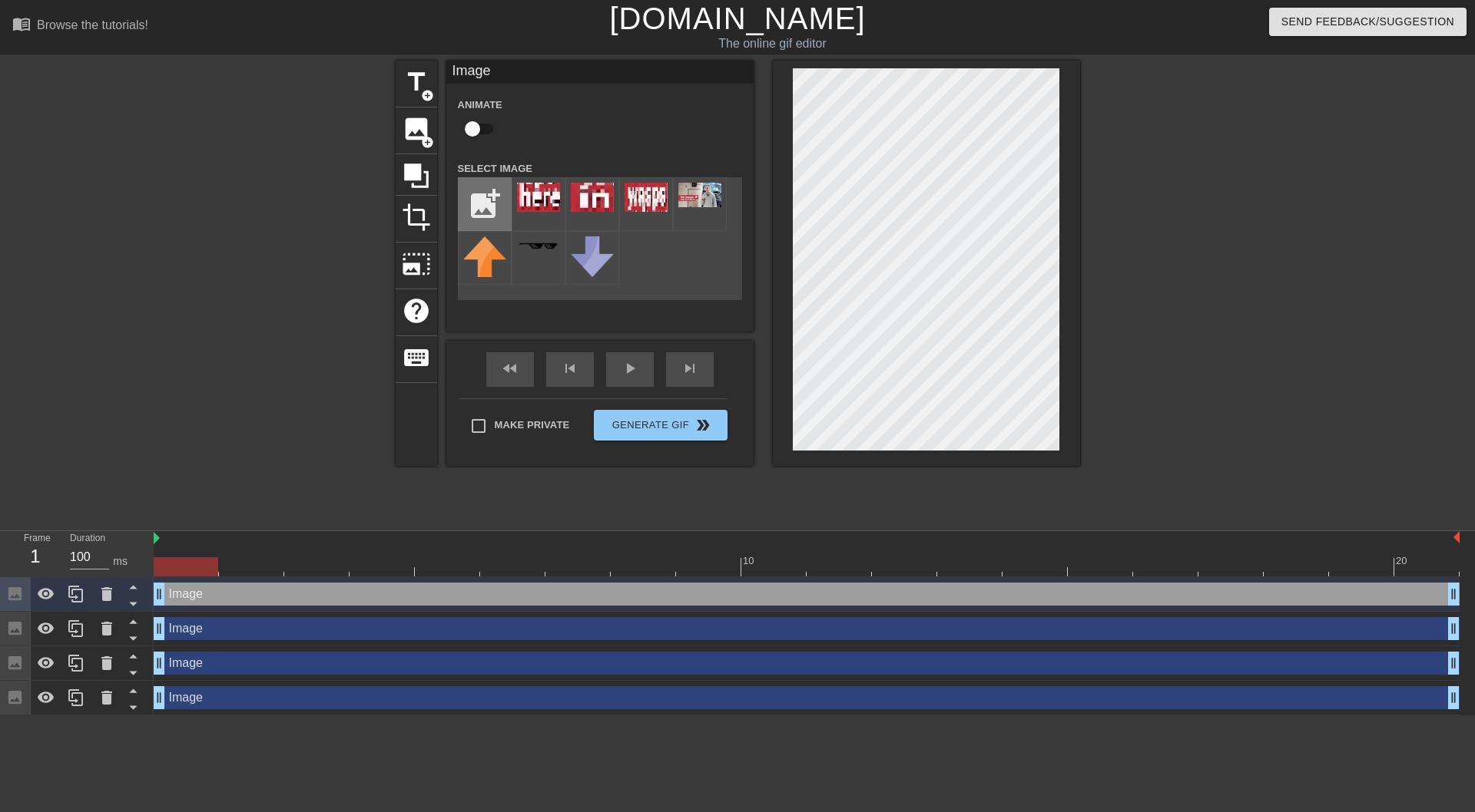
click at [486, 192] on input "file" at bounding box center [484, 203] width 52 height 52
type input "C:\fakepath\Point.png"
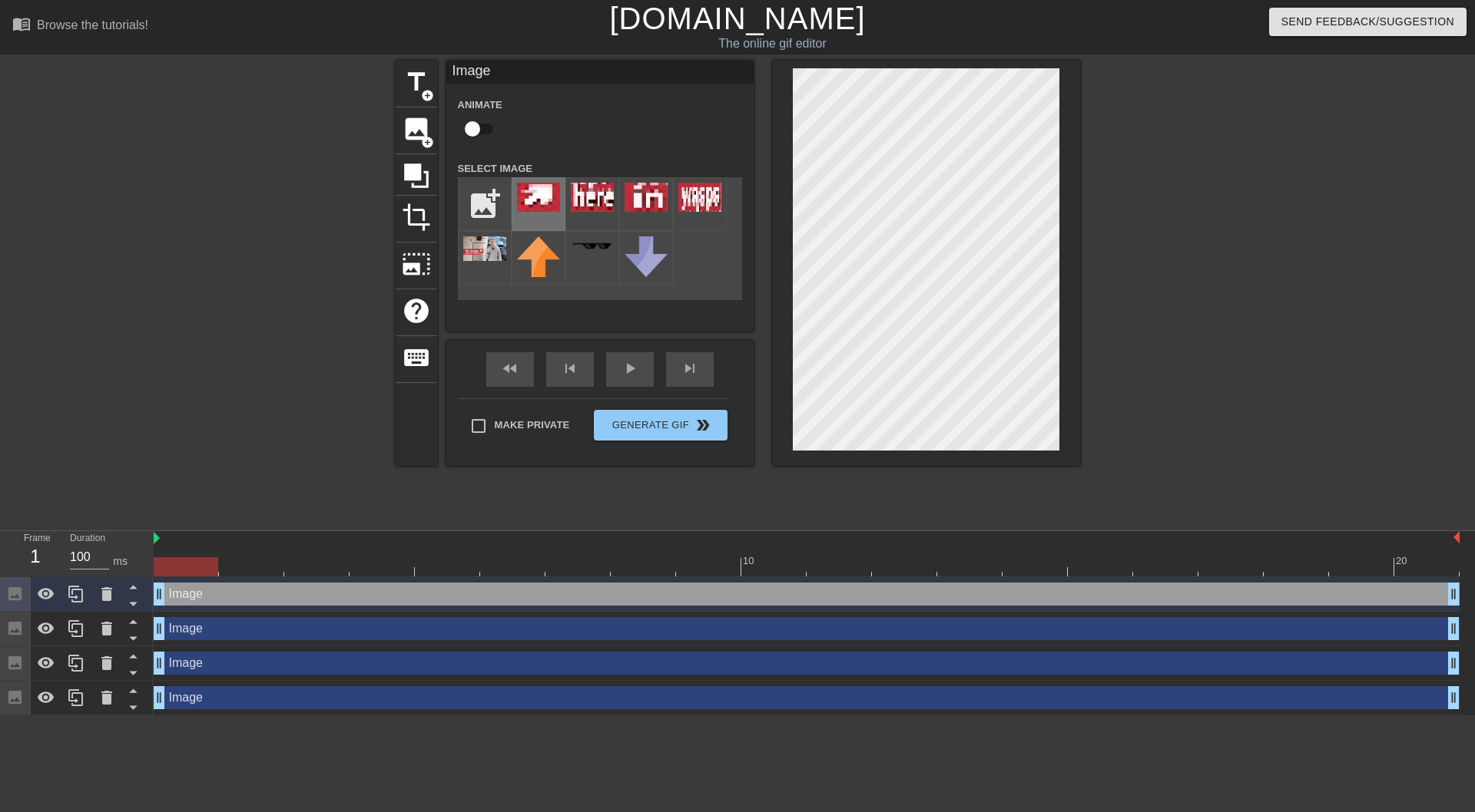
click at [544, 210] on img at bounding box center [539, 197] width 43 height 29
click at [288, 345] on div at bounding box center [261, 290] width 231 height 461
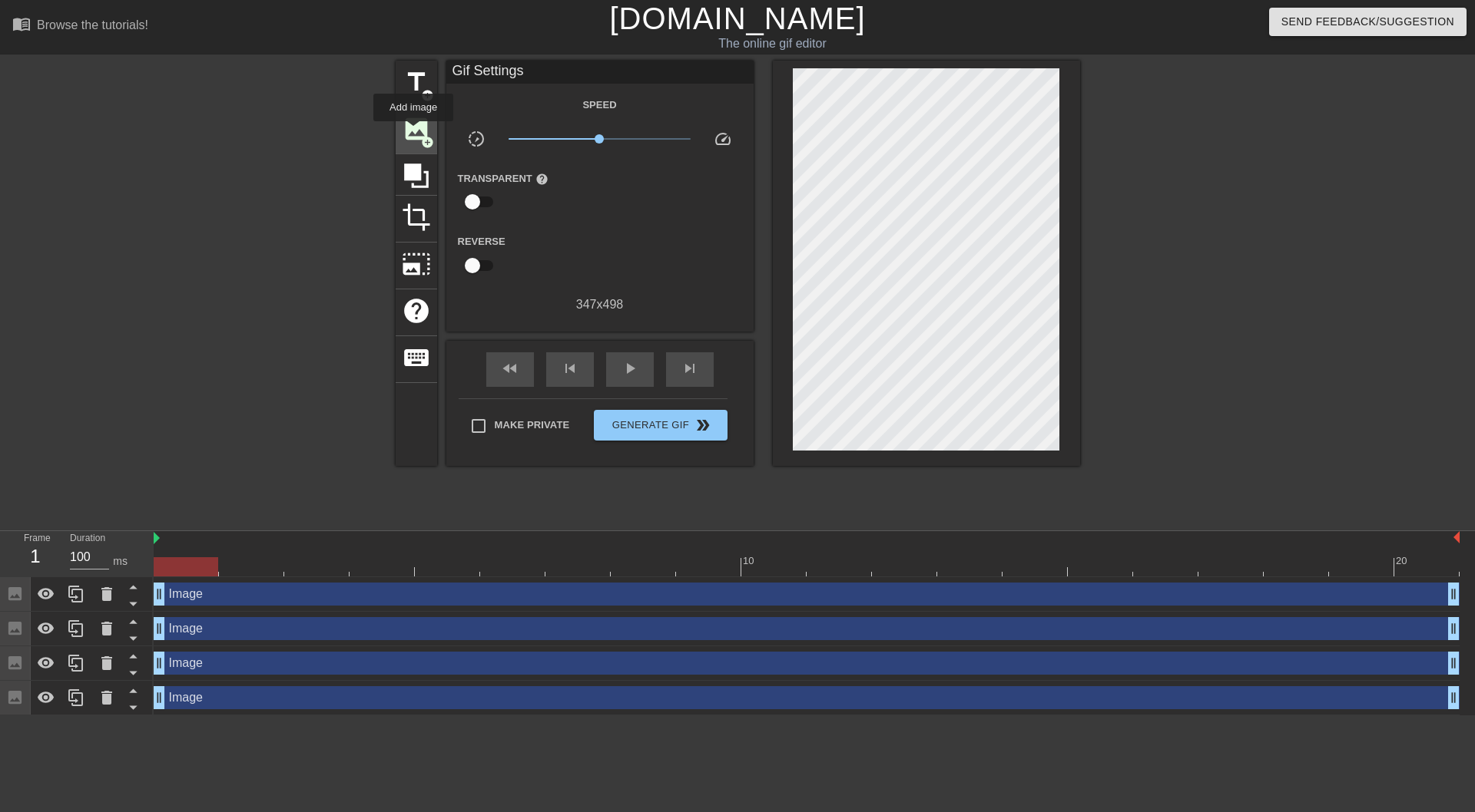
click at [415, 130] on span "image" at bounding box center [416, 128] width 29 height 29
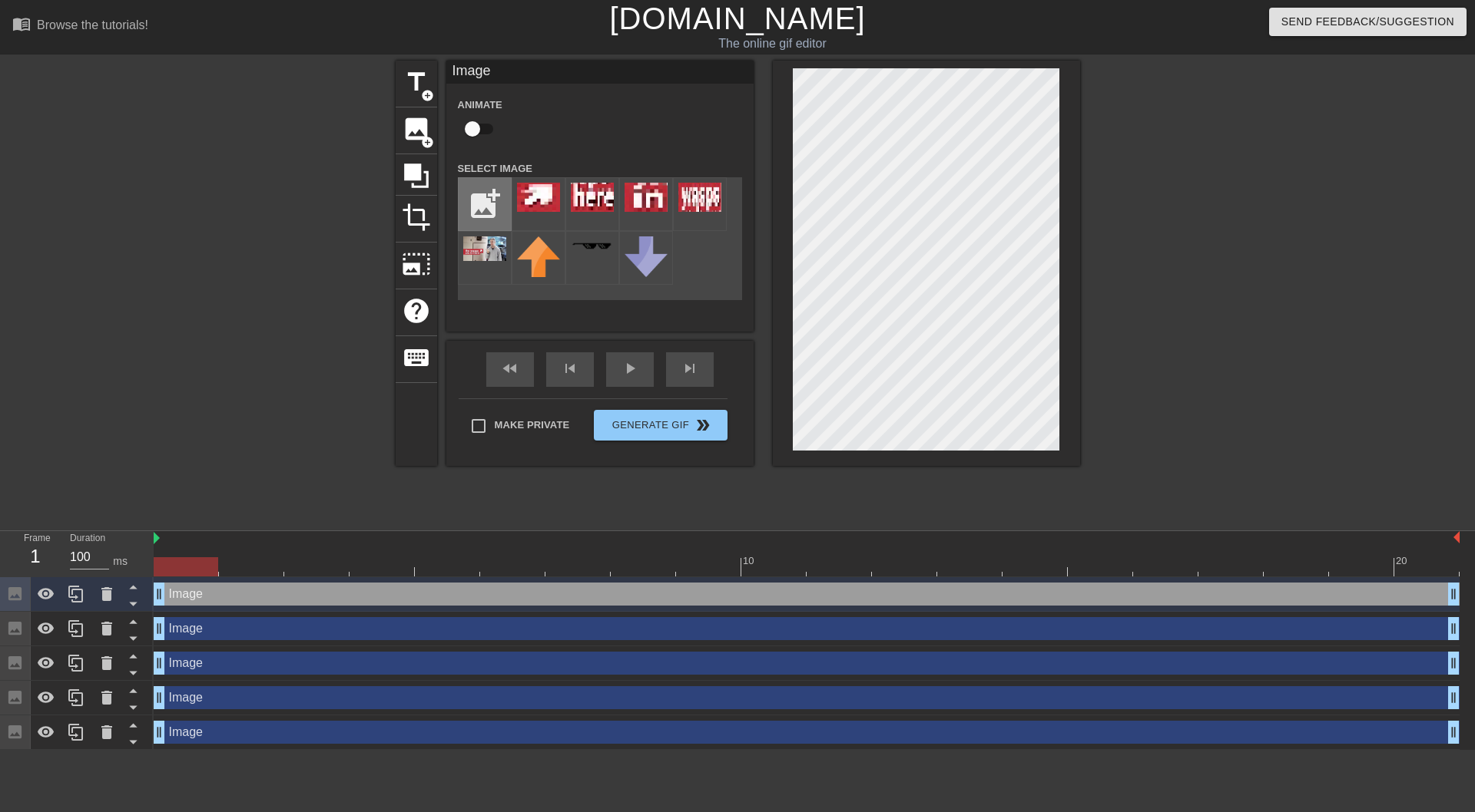
click at [472, 206] on input "file" at bounding box center [484, 203] width 52 height 52
type input "C:\fakepath\[PERSON_NAME].png"
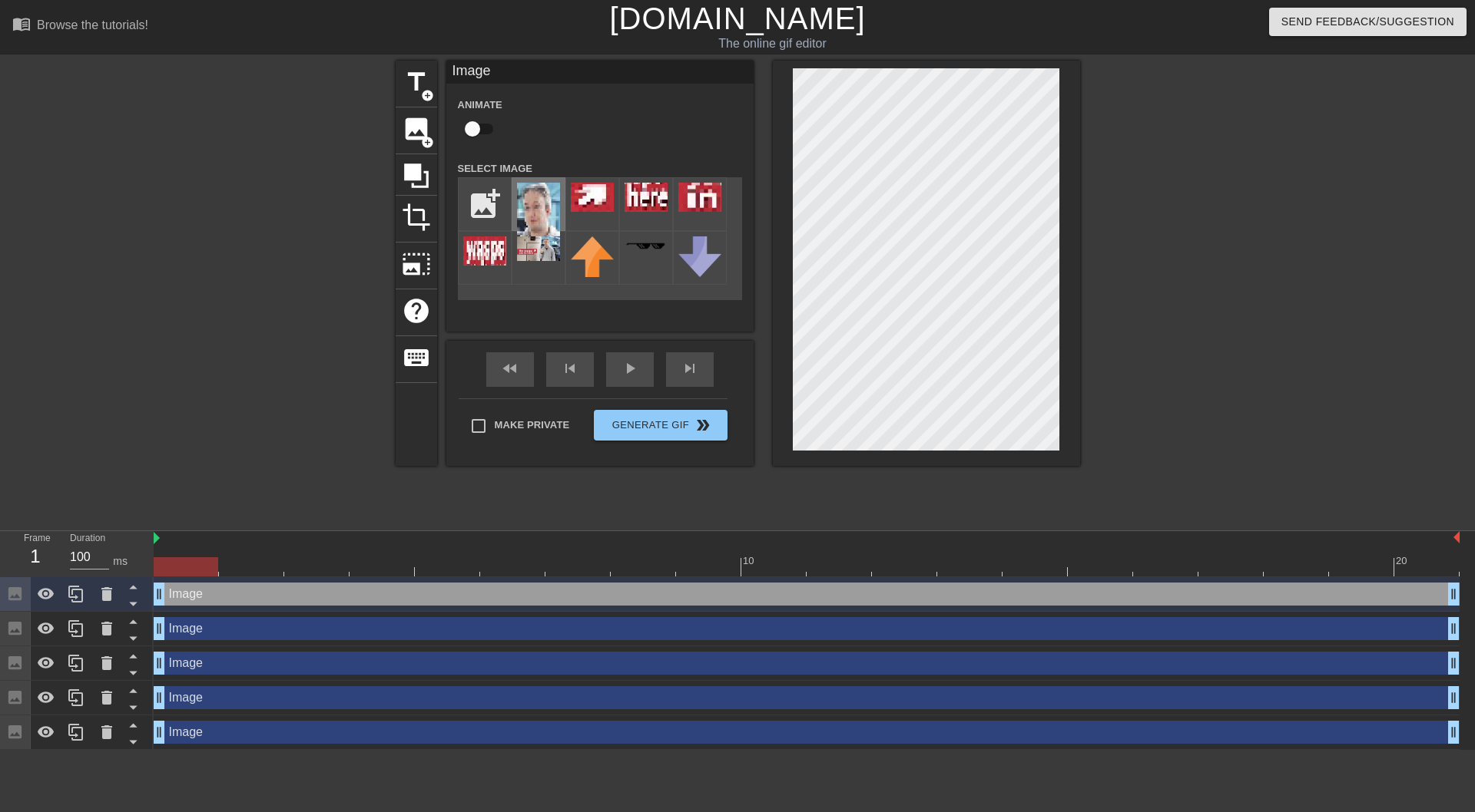
click at [545, 206] on img at bounding box center [539, 211] width 43 height 57
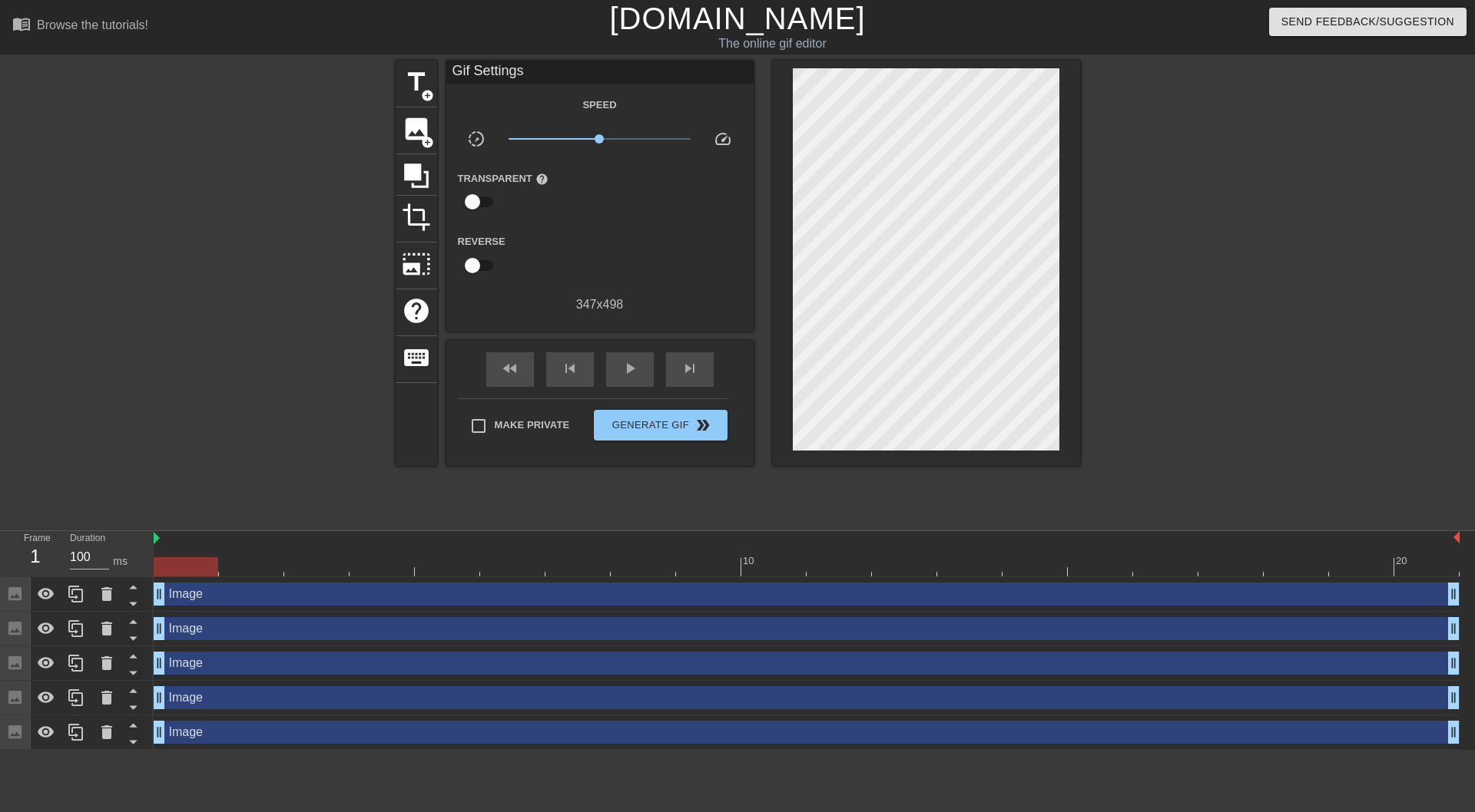
click at [1137, 447] on div at bounding box center [1214, 290] width 231 height 461
click at [599, 145] on span "x0.989" at bounding box center [600, 139] width 182 height 18
click at [644, 427] on span "Generate Gif double_arrow" at bounding box center [660, 425] width 121 height 18
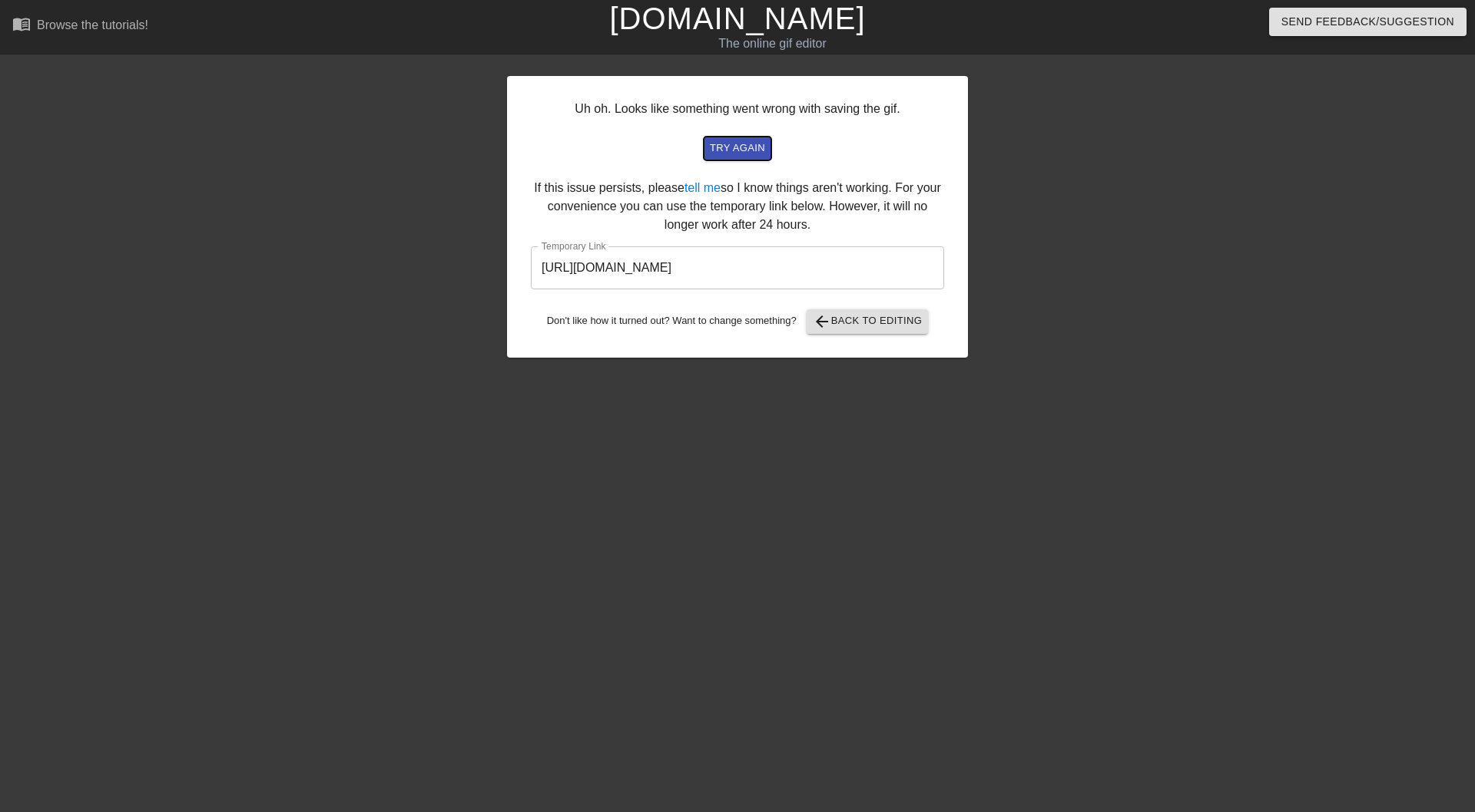
click at [765, 148] on span "try again" at bounding box center [737, 148] width 55 height 17
click at [754, 144] on span "try again" at bounding box center [737, 148] width 55 height 17
click at [834, 333] on button "arrow_back Back to Editing" at bounding box center [868, 322] width 122 height 25
